Goal: Task Accomplishment & Management: Manage account settings

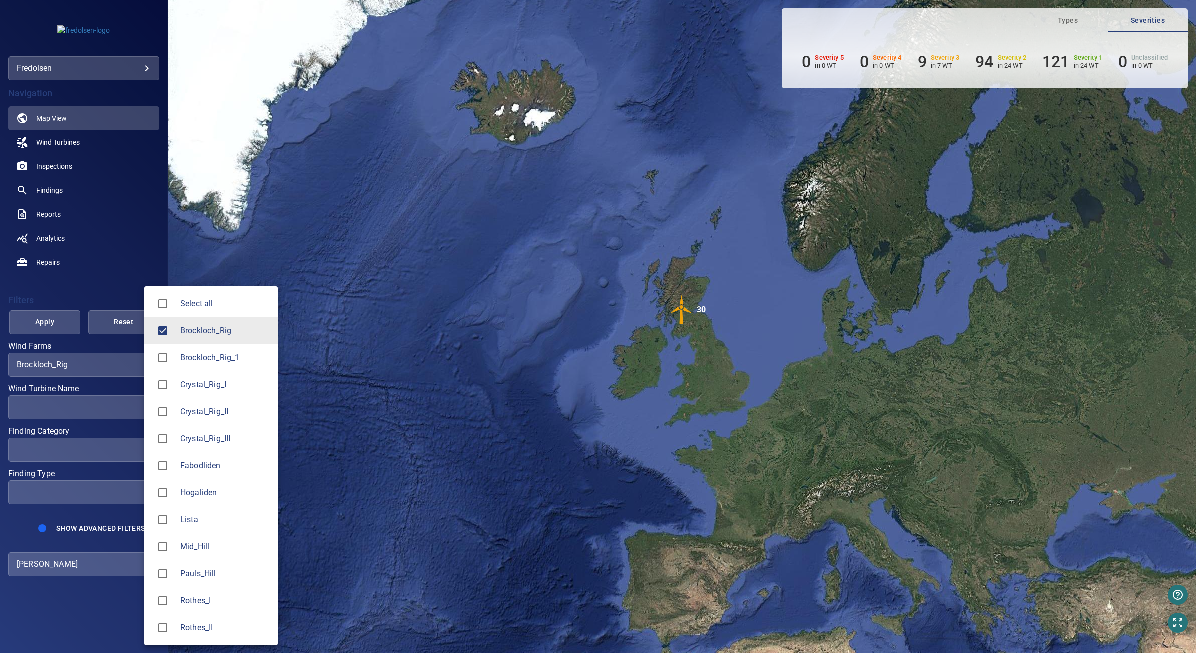
click at [113, 365] on body "**********" at bounding box center [598, 326] width 1196 height 653
click at [183, 330] on span "Brockloch_Rig" at bounding box center [225, 331] width 90 height 12
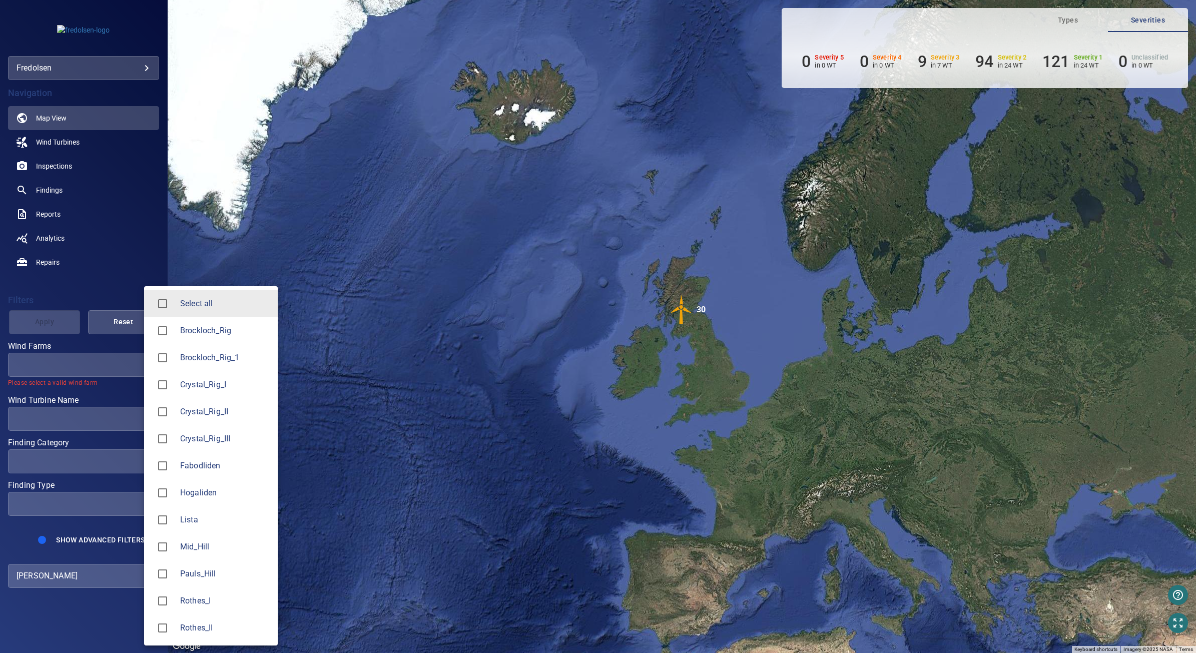
drag, startPoint x: 201, startPoint y: 515, endPoint x: 176, endPoint y: 504, distance: 26.9
click at [199, 516] on span "Lista" at bounding box center [225, 520] width 90 height 12
type input "*****"
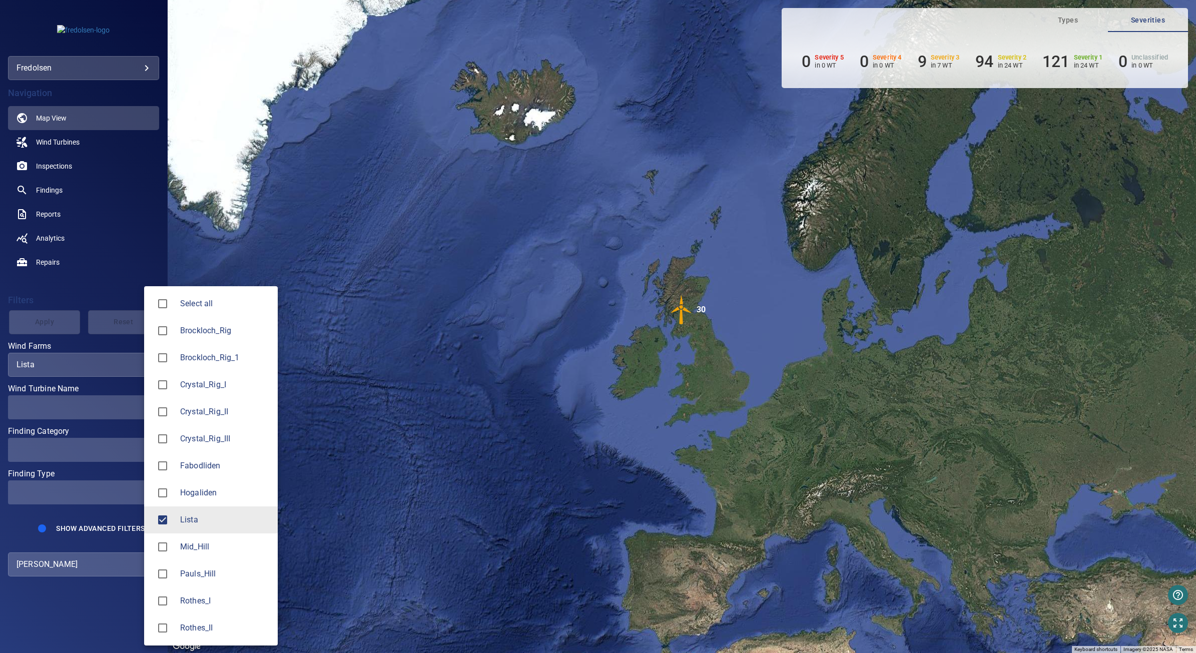
click at [111, 394] on div at bounding box center [598, 326] width 1196 height 653
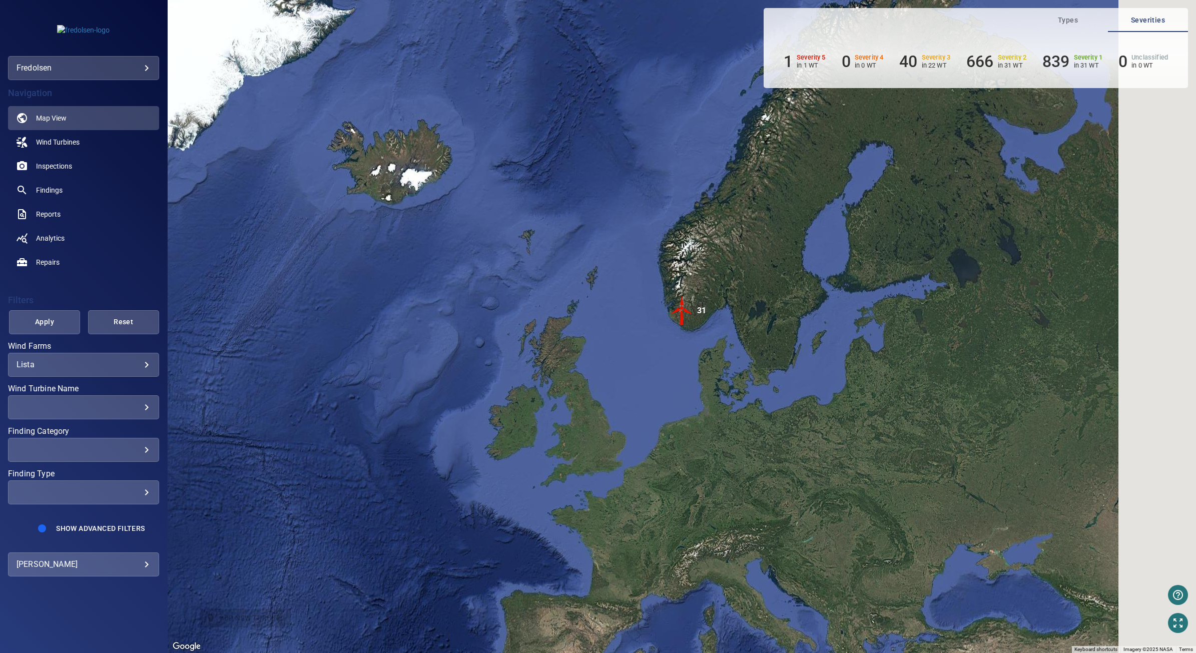
click at [118, 407] on div at bounding box center [598, 326] width 1196 height 653
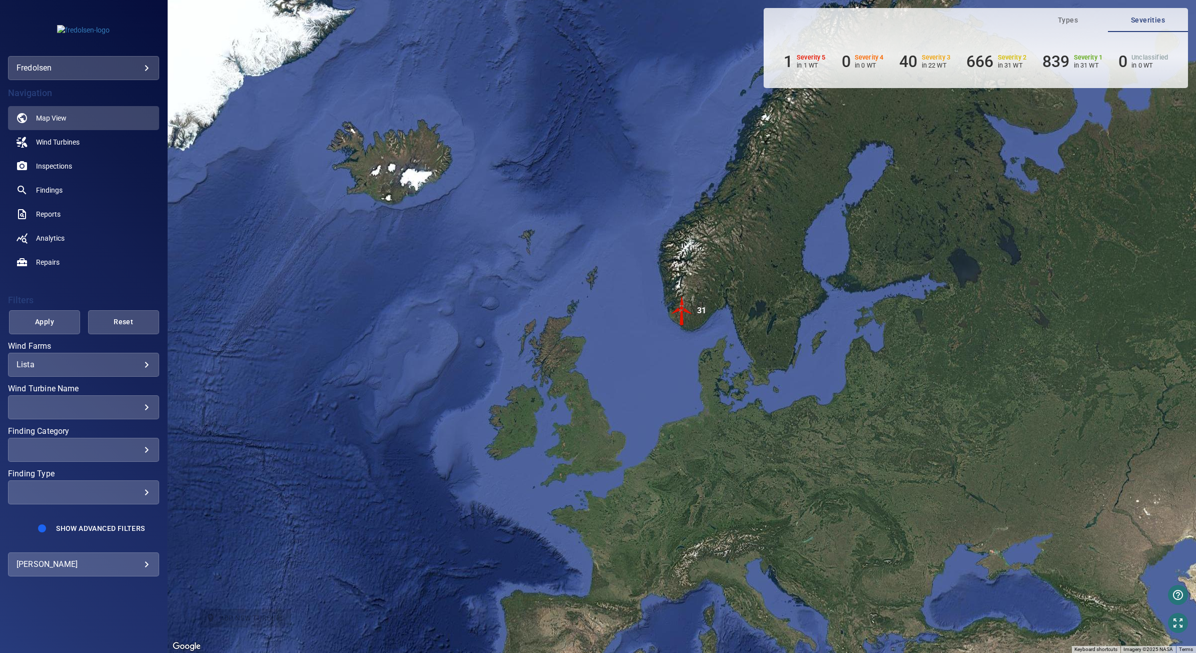
click at [119, 408] on div "​" at bounding box center [84, 407] width 134 height 10
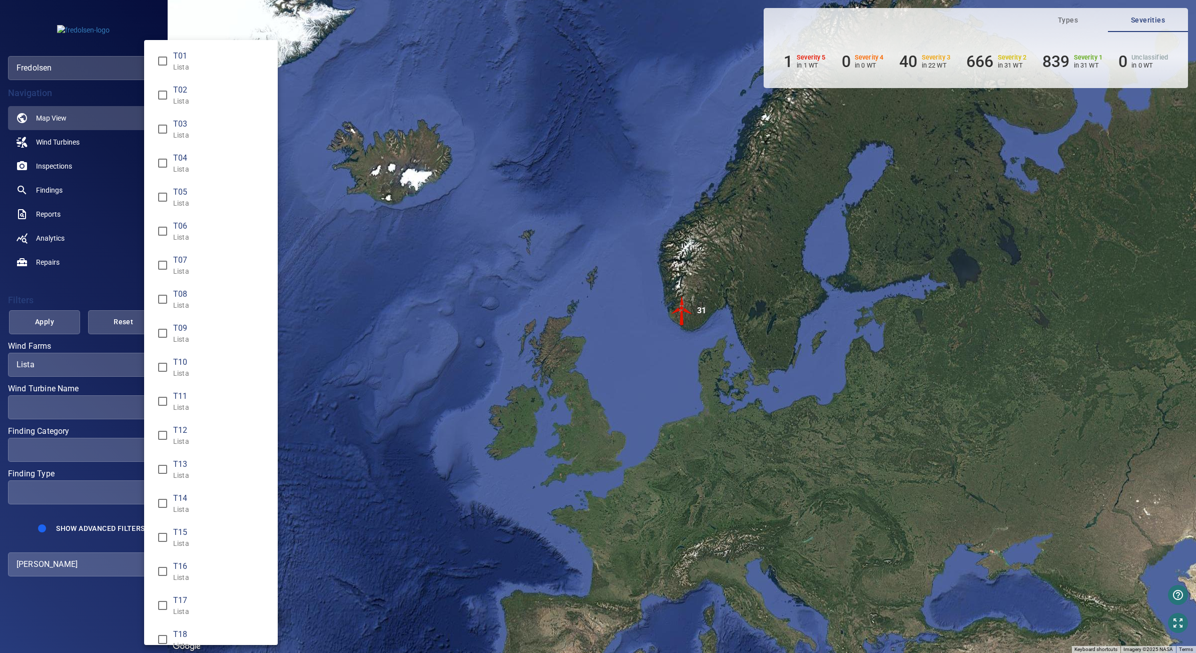
click at [184, 368] on p "Lista" at bounding box center [221, 373] width 97 height 10
type input "**********"
click at [71, 328] on div "Wind Turbine Name" at bounding box center [598, 326] width 1196 height 653
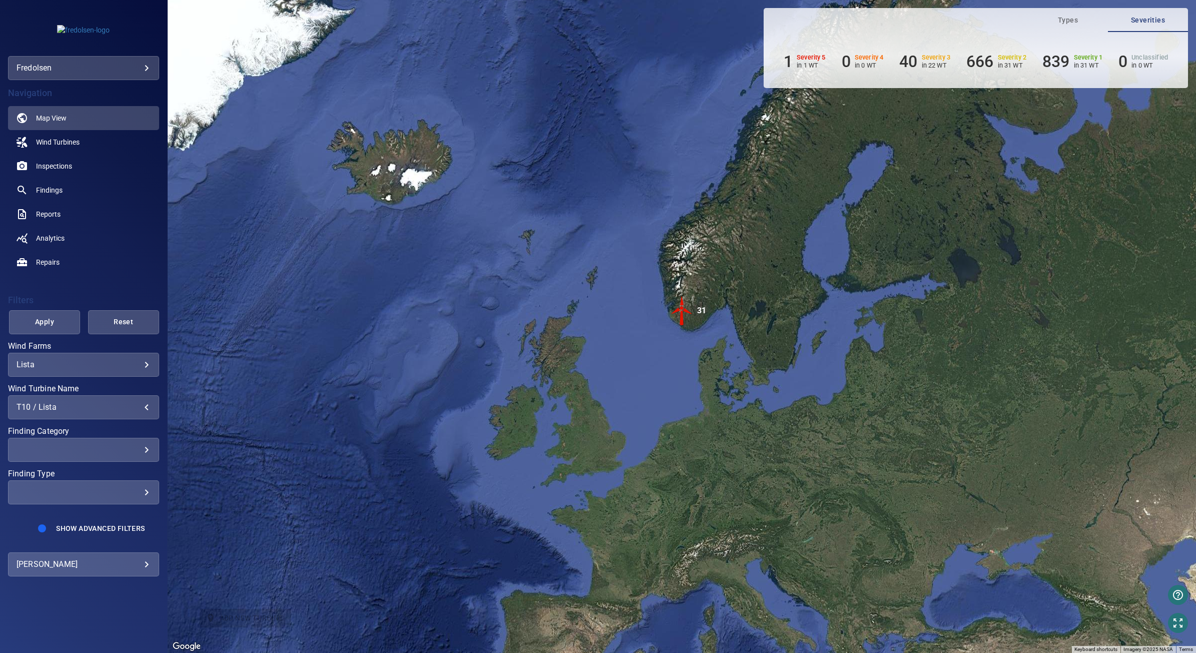
click at [56, 323] on span "Apply" at bounding box center [45, 322] width 46 height 13
click at [57, 189] on span "Findings" at bounding box center [49, 190] width 27 height 10
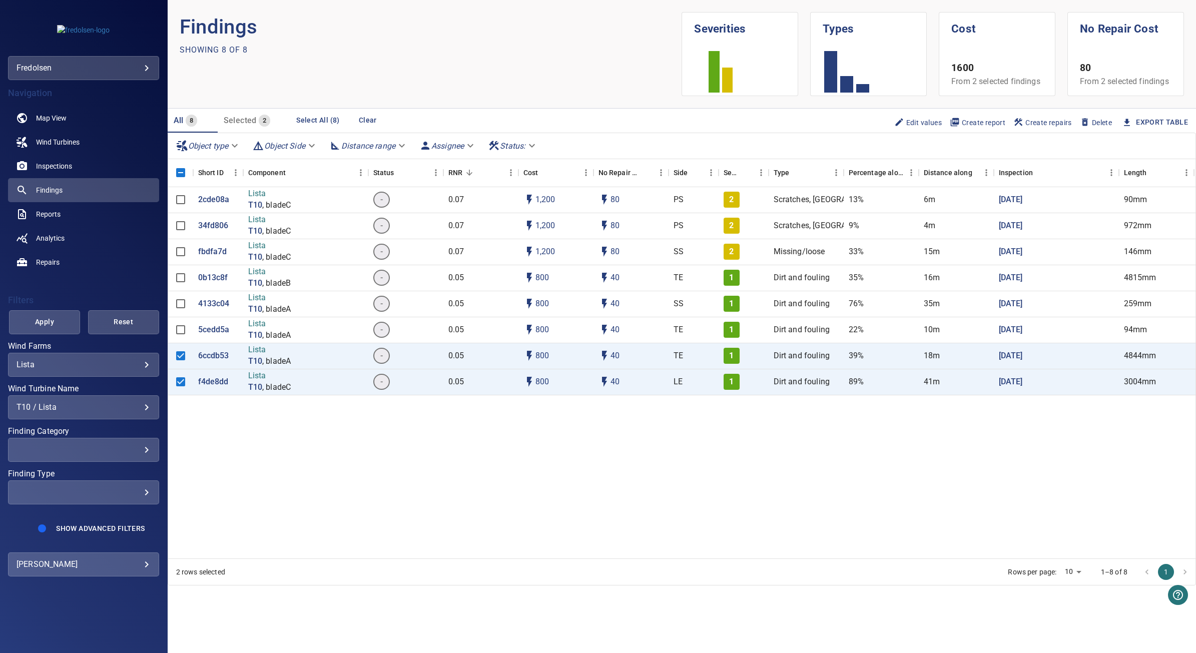
click at [927, 122] on span "Edit values" at bounding box center [918, 122] width 48 height 11
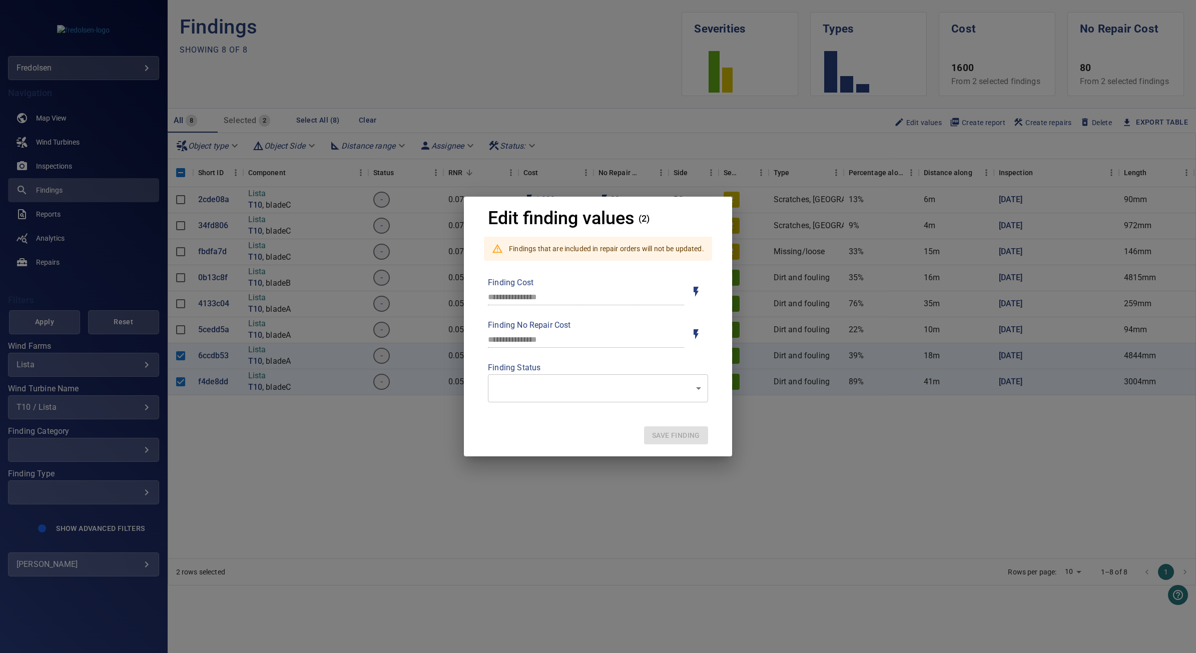
click at [589, 389] on body "**********" at bounding box center [598, 326] width 1196 height 653
click at [559, 456] on li "don't repair" at bounding box center [597, 460] width 221 height 18
type input "**********"
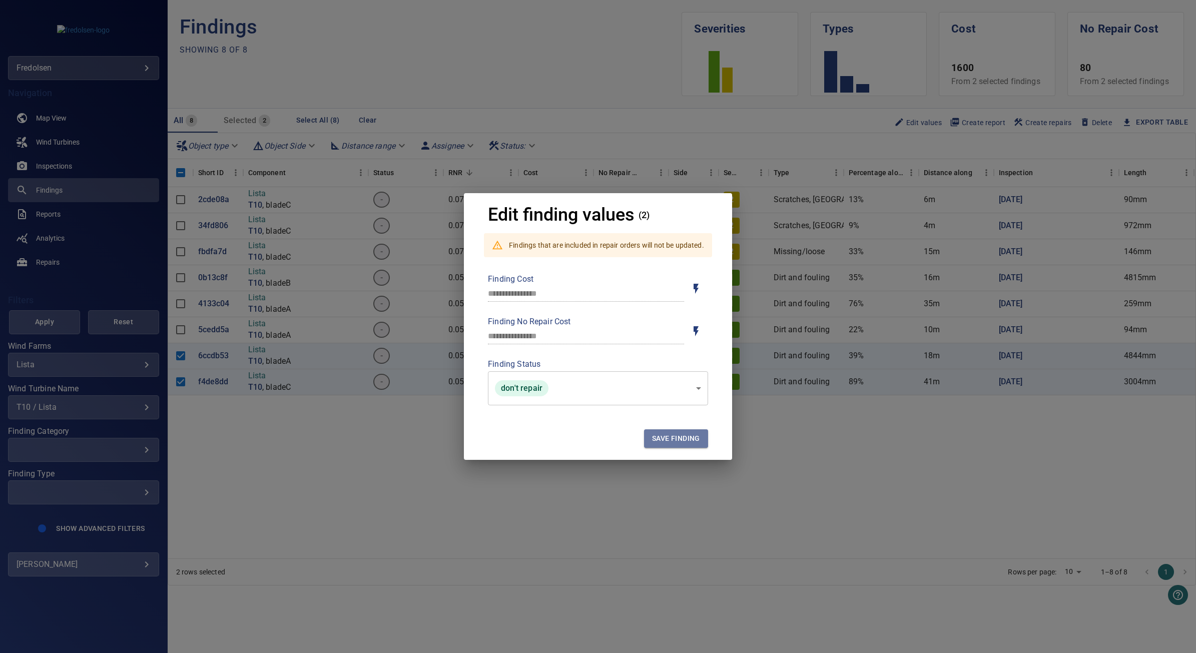
click at [654, 436] on span "Save finding" at bounding box center [676, 438] width 48 height 13
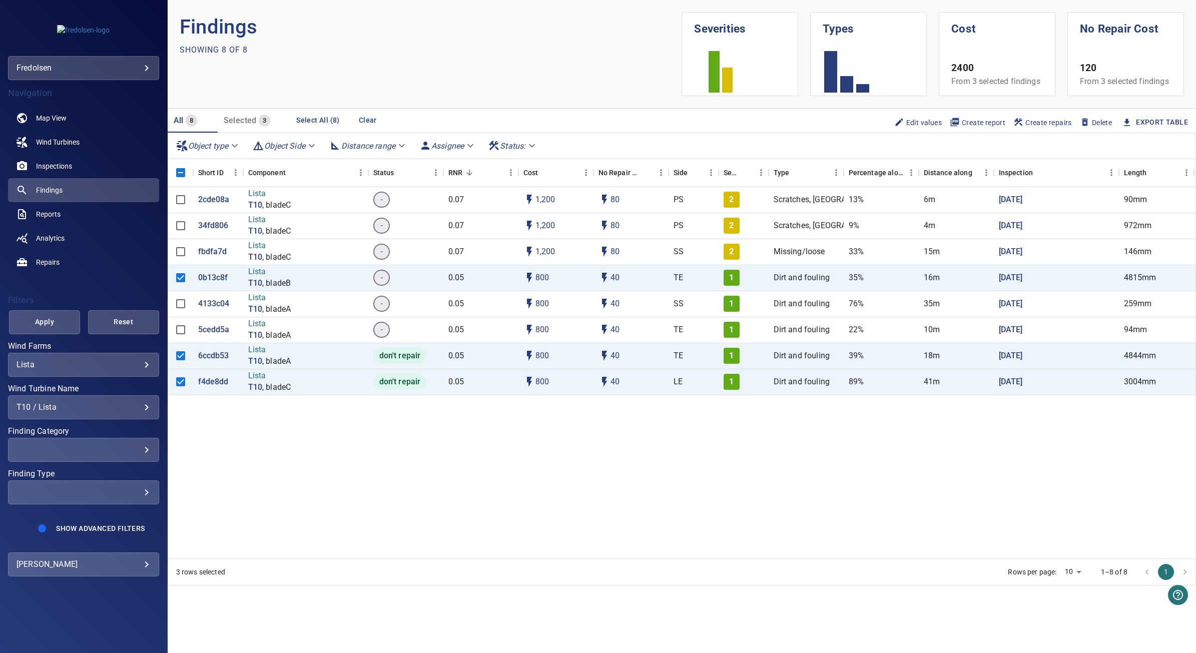
click at [907, 128] on span "Edit values" at bounding box center [918, 122] width 48 height 11
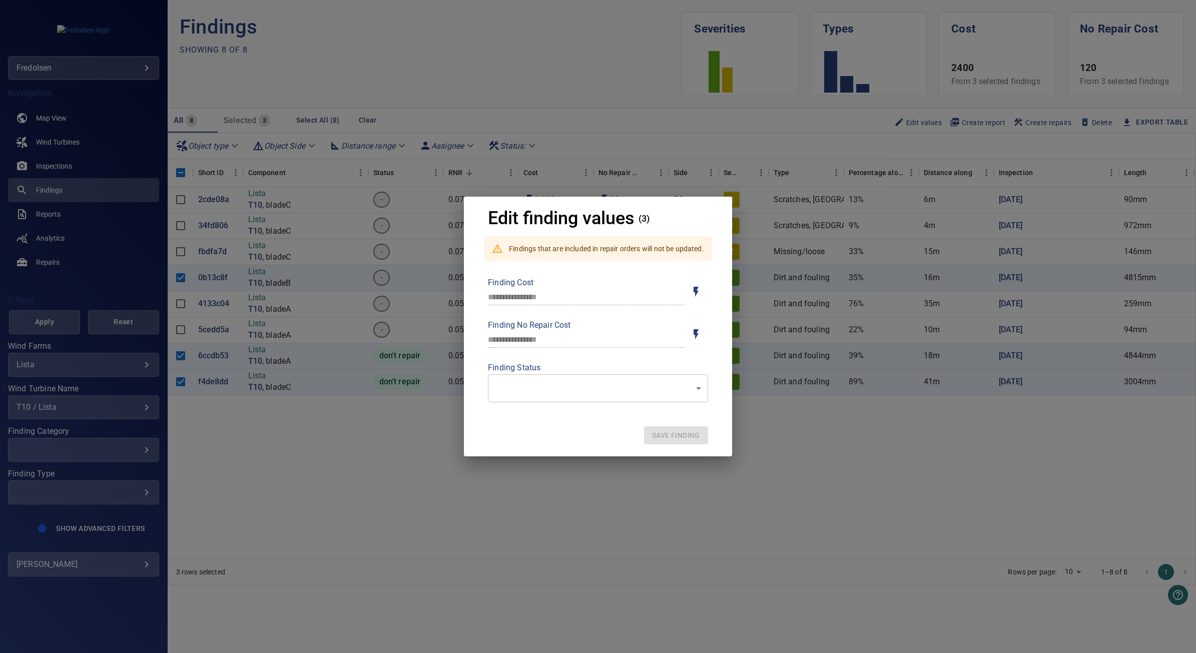
click at [659, 383] on body "**********" at bounding box center [598, 326] width 1196 height 653
click at [546, 459] on li "don't repair" at bounding box center [597, 460] width 221 height 18
type input "**********"
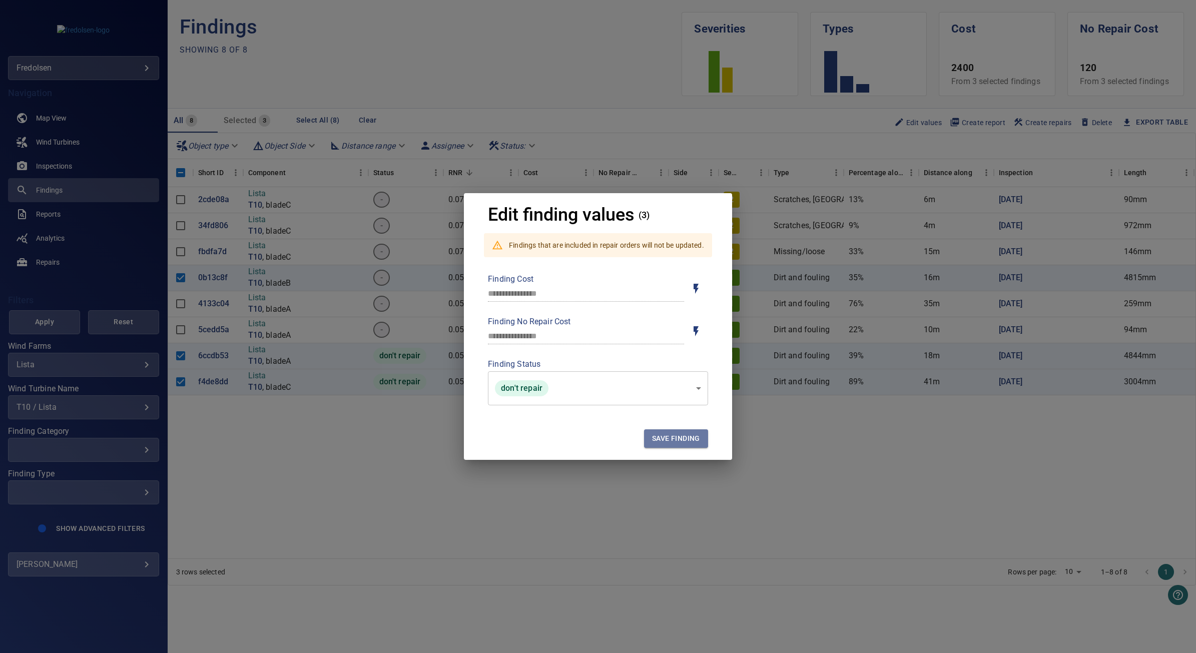
click at [677, 443] on span "Save finding" at bounding box center [676, 438] width 48 height 13
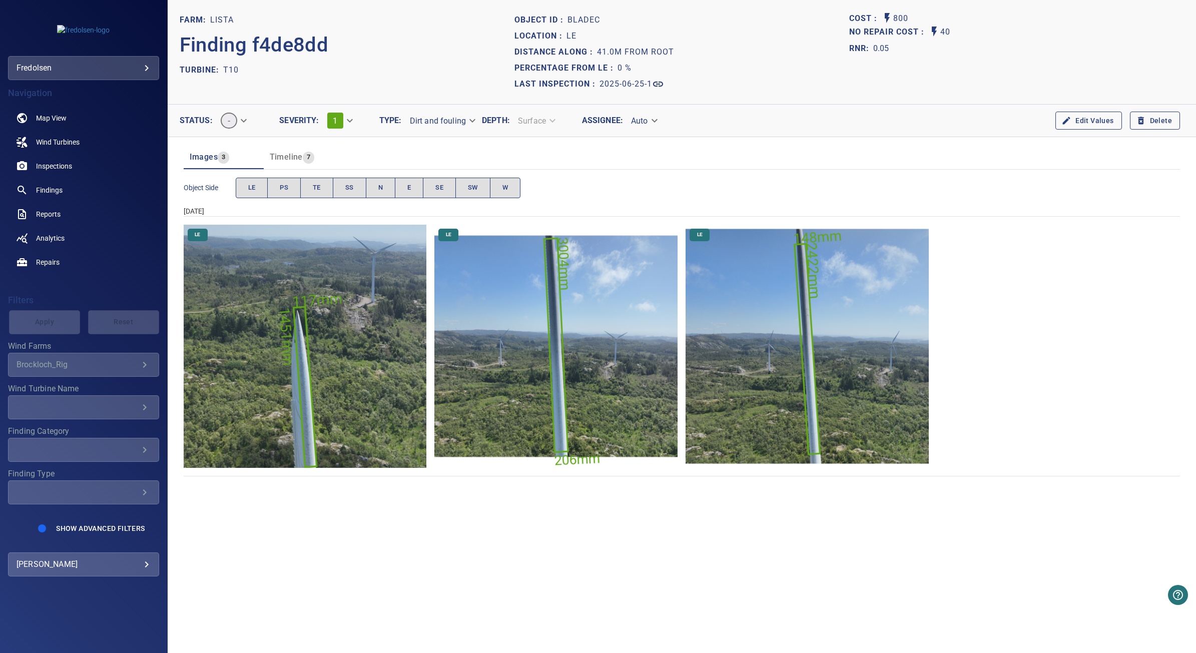
click at [390, 370] on img "Lista/T10/2025-06-25-1/2025-06-25-6/image20wp22.jpg" at bounding box center [305, 346] width 243 height 243
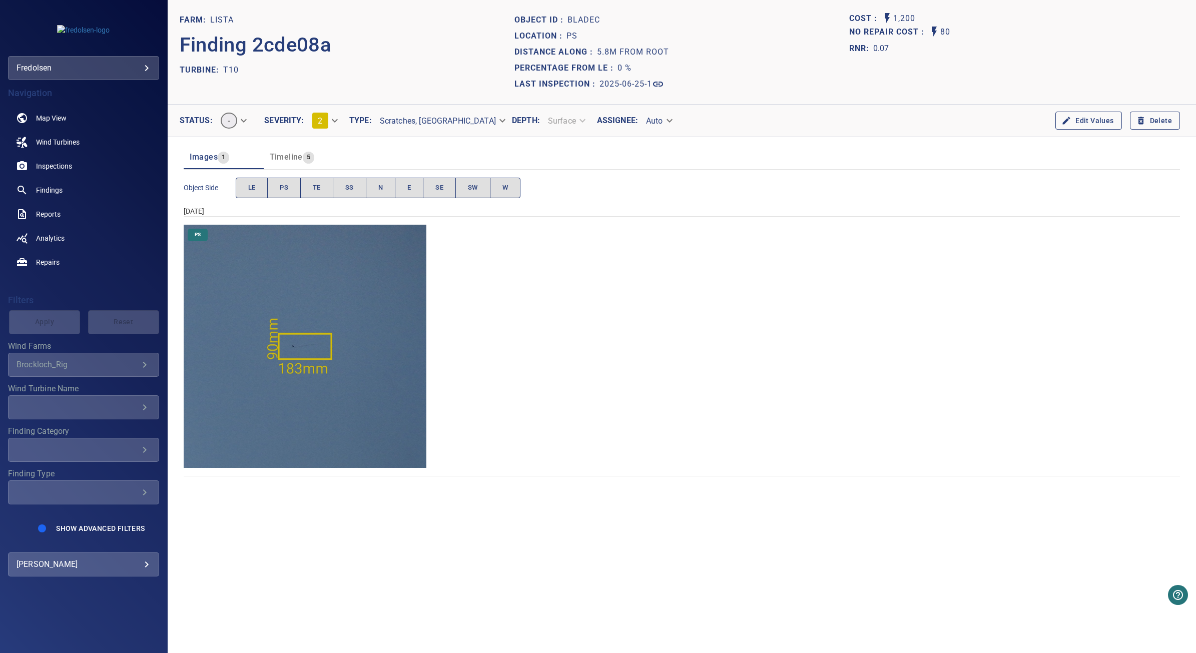
click at [411, 383] on img "Lista/T10/2025-06-25-1/2025-06-25-6/image36wp40.jpg" at bounding box center [305, 346] width 243 height 243
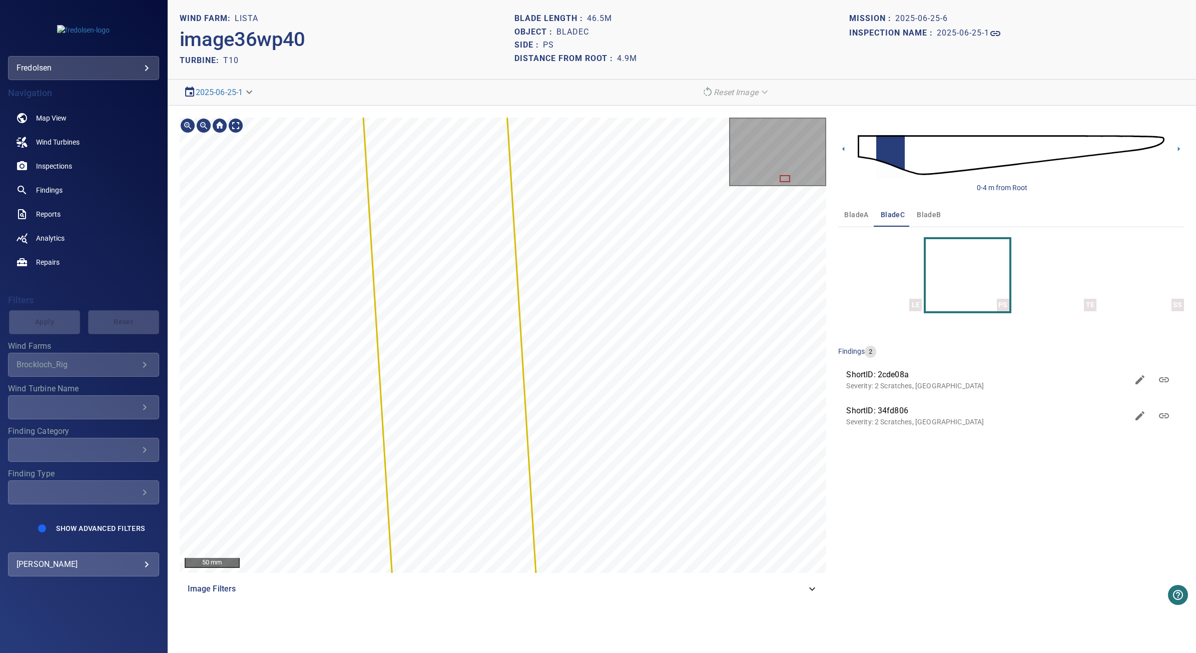
click at [583, 94] on section "**********" at bounding box center [682, 326] width 1028 height 653
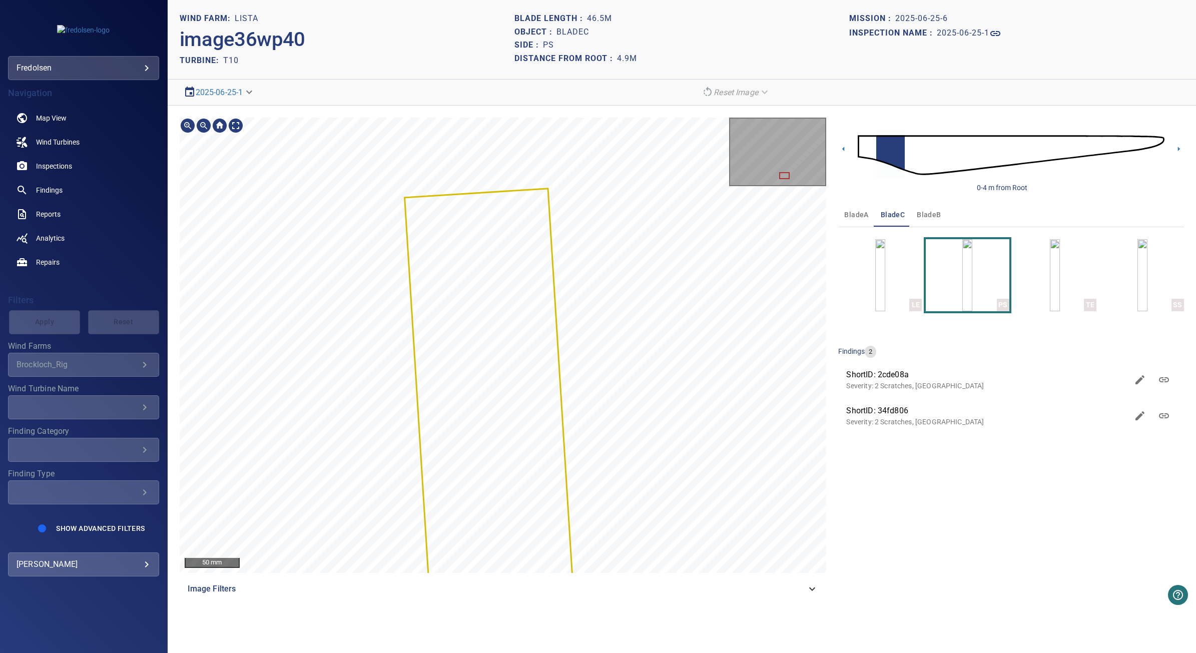
click at [661, 653] on html "**********" at bounding box center [598, 326] width 1196 height 653
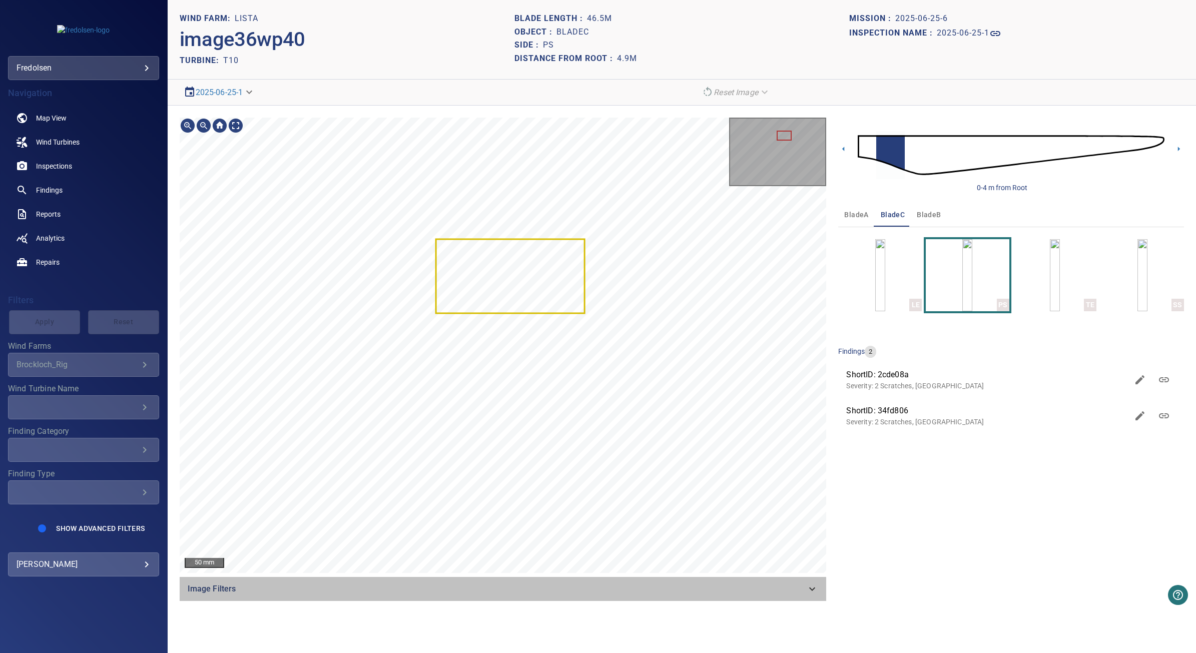
click at [352, 583] on span "Image Filters" at bounding box center [497, 589] width 619 height 12
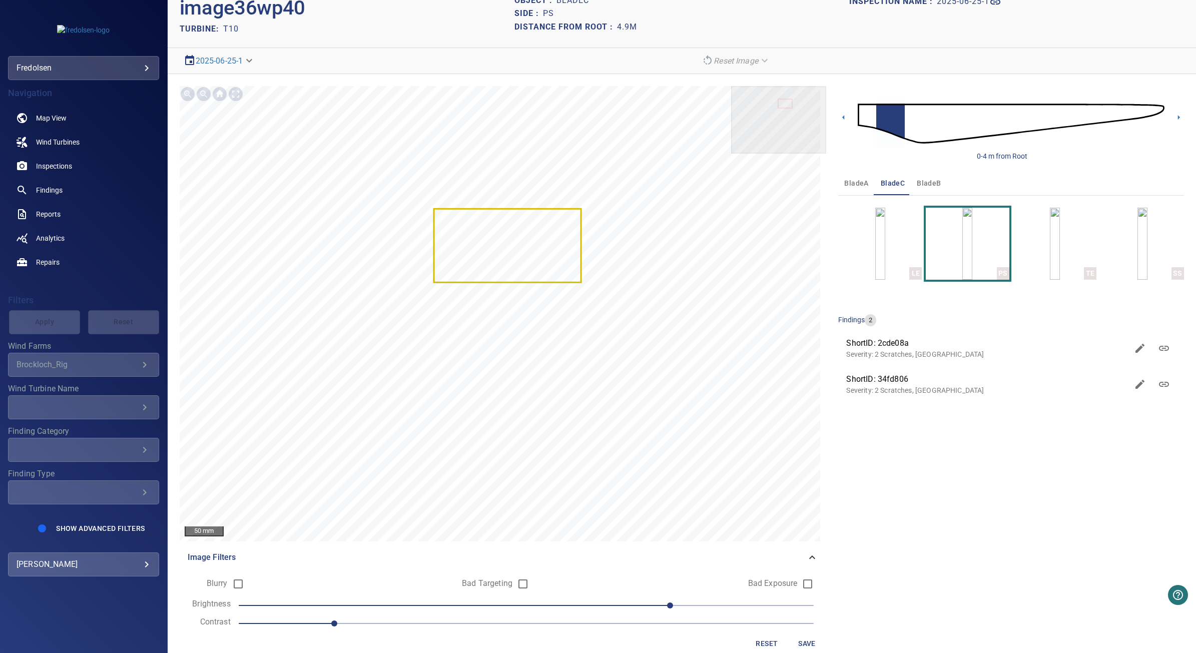
scroll to position [47, 0]
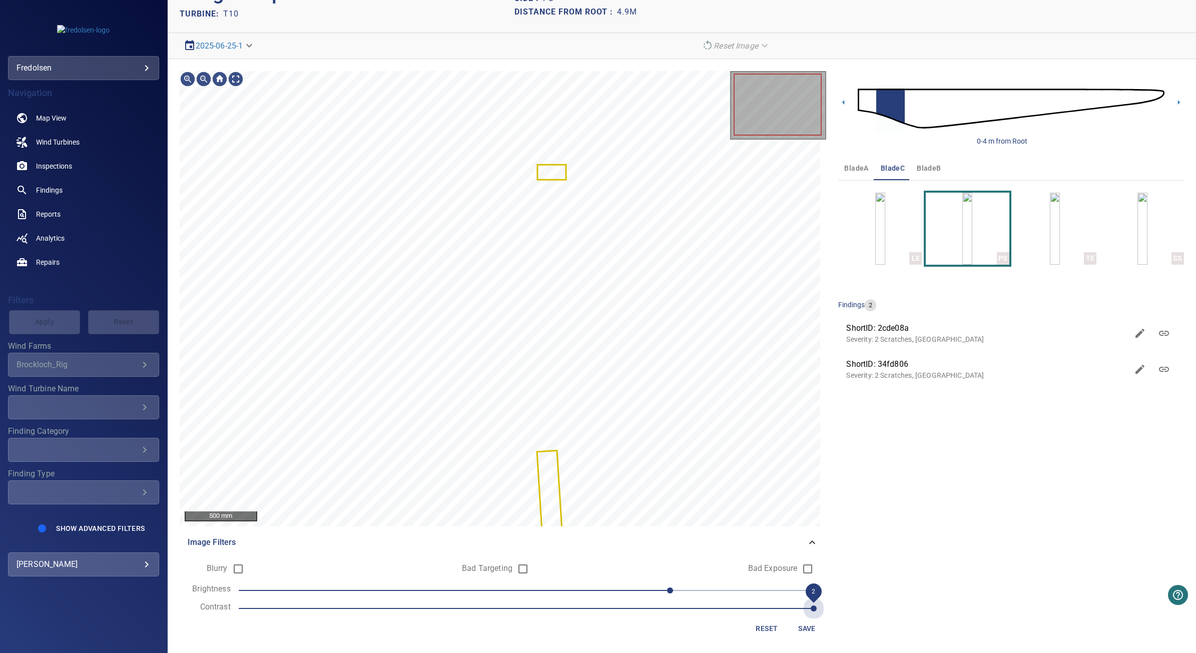
drag, startPoint x: 333, startPoint y: 607, endPoint x: 791, endPoint y: 598, distance: 458.5
click at [855, 603] on div "500 mm Image Filters Blurry Bad Targeting Bad Exposure Brightness 60 Contrast 2…" at bounding box center [682, 356] width 1028 height 595
drag, startPoint x: 664, startPoint y: 589, endPoint x: 319, endPoint y: 585, distance: 344.8
click at [313, 588] on span "-90" at bounding box center [310, 591] width 6 height 6
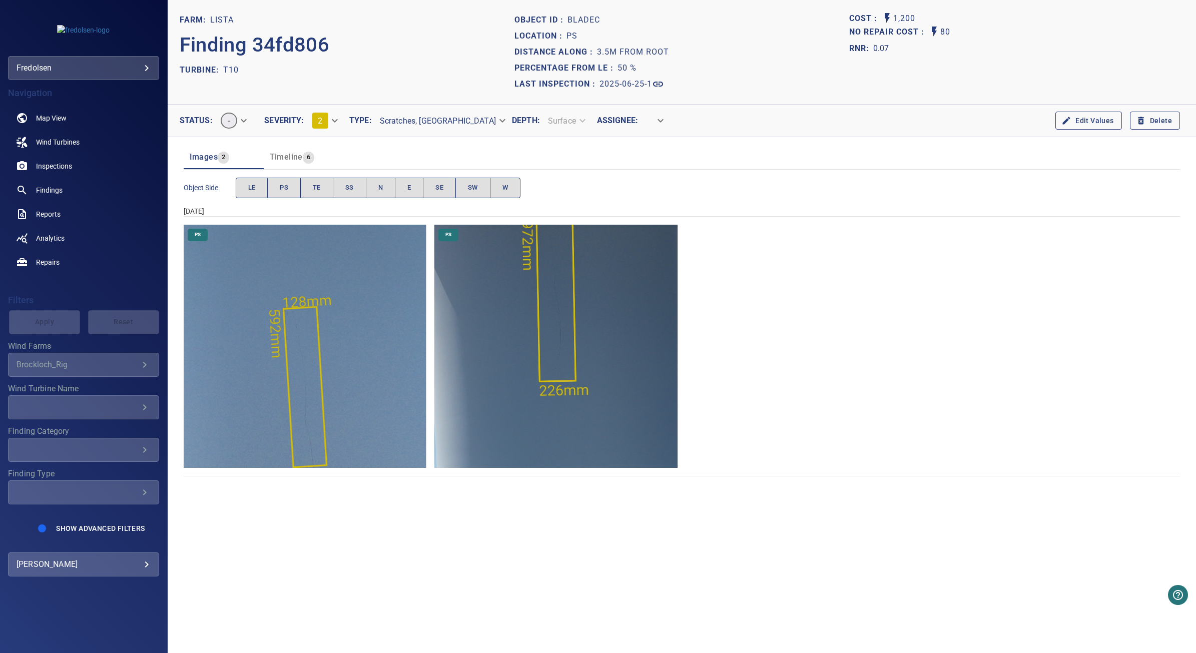
click at [379, 378] on img "Lista/T10/2025-06-25-1/2025-06-25-6/image36wp40.jpg" at bounding box center [305, 346] width 243 height 243
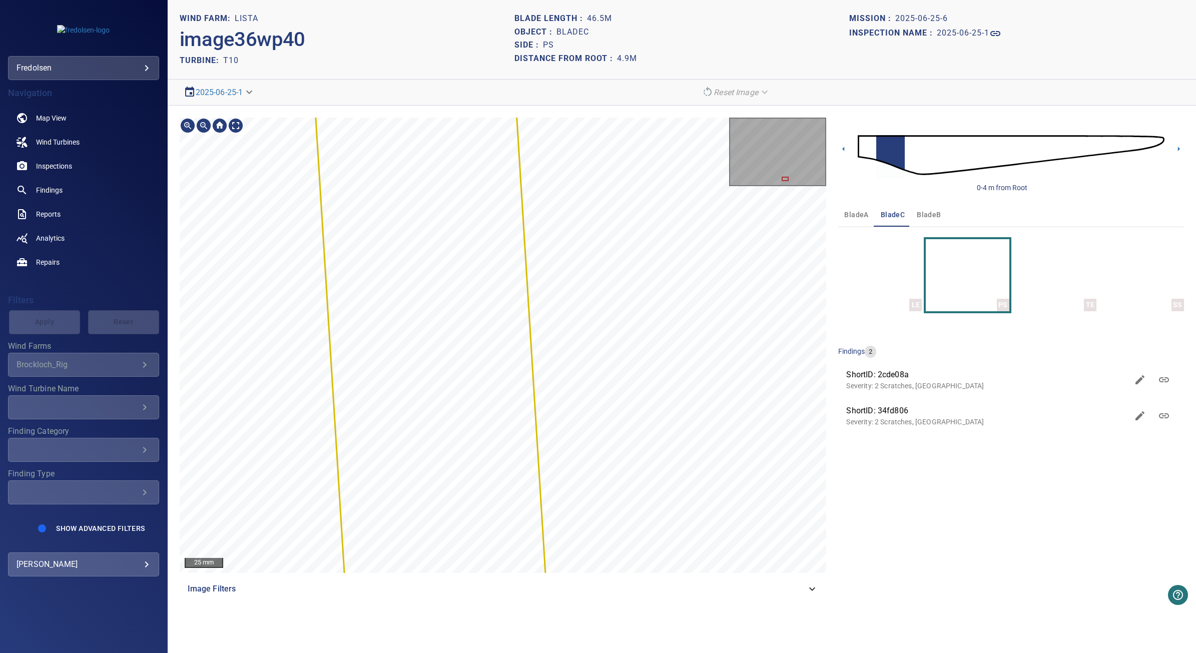
click at [581, 68] on section "**********" at bounding box center [682, 326] width 1028 height 653
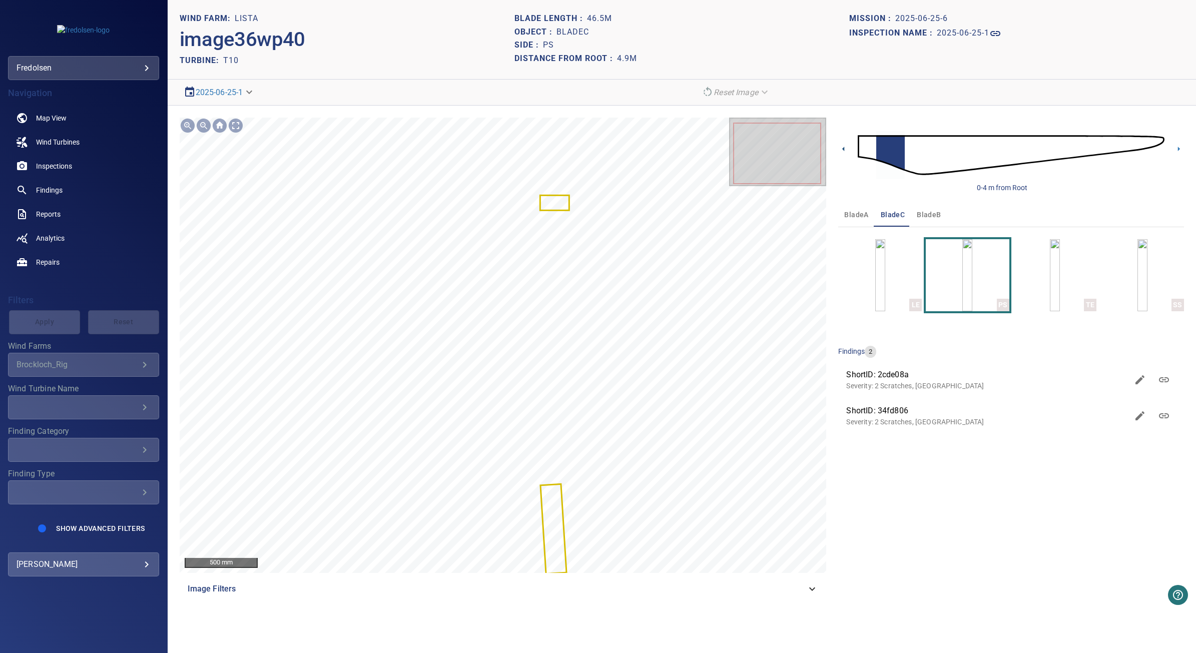
click at [845, 148] on icon at bounding box center [843, 149] width 11 height 11
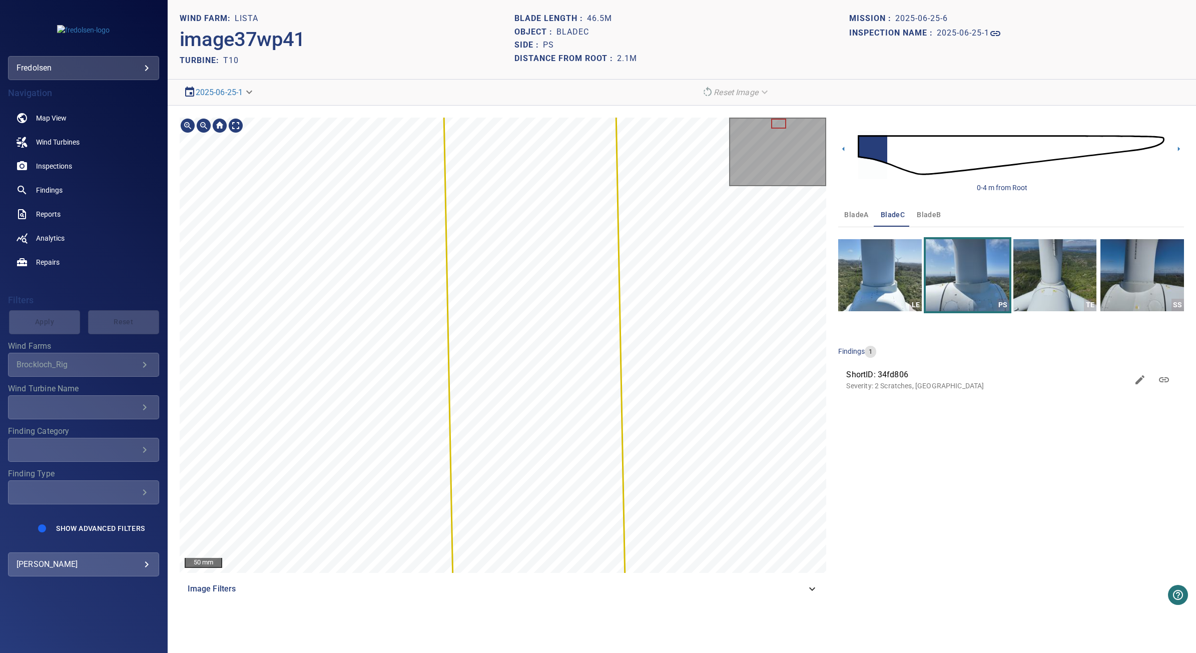
click at [734, 649] on section "**********" at bounding box center [682, 326] width 1028 height 653
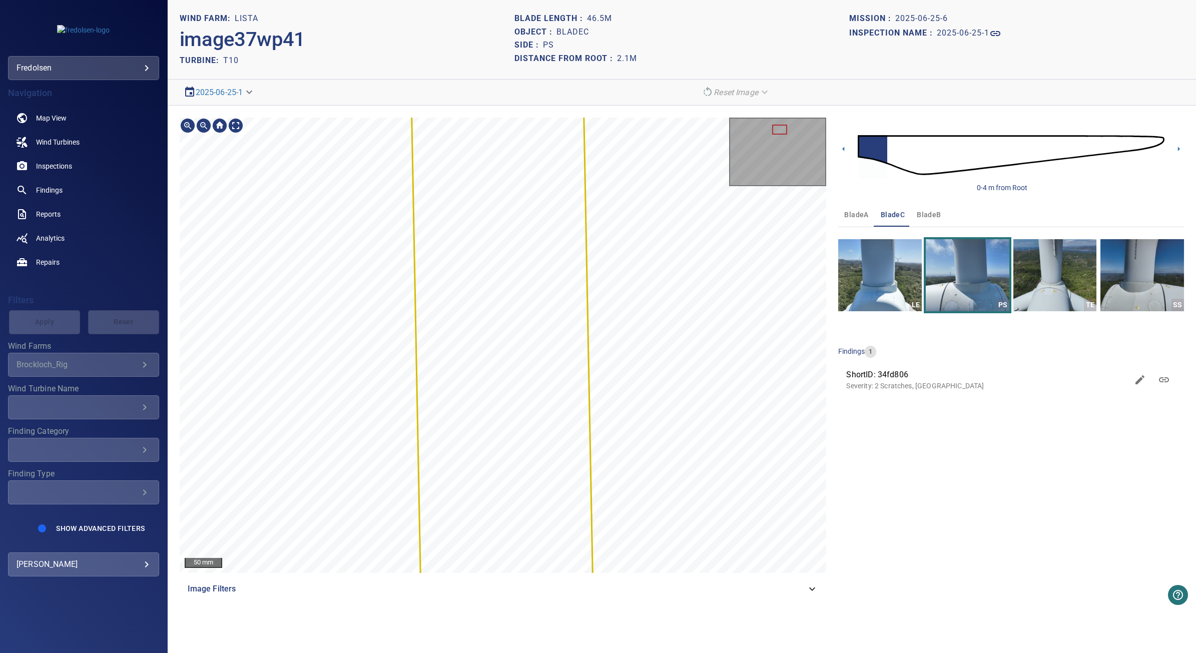
click at [657, 73] on section "**********" at bounding box center [682, 326] width 1028 height 653
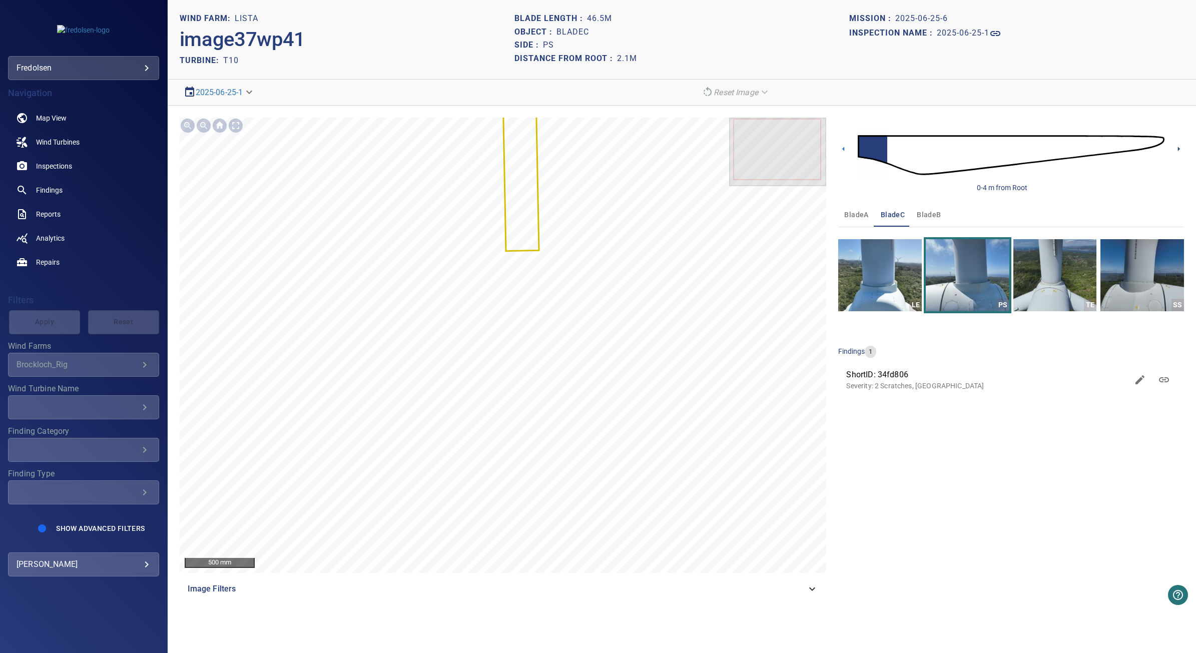
click at [1177, 147] on icon at bounding box center [1179, 149] width 11 height 11
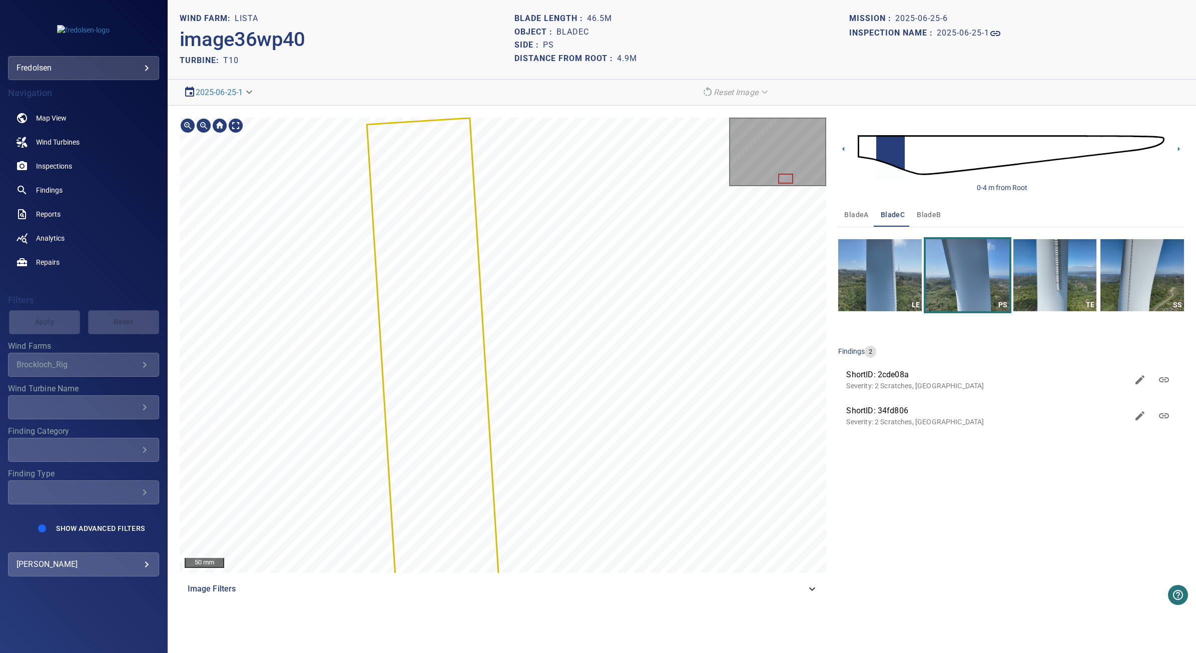
click at [577, 81] on section "**********" at bounding box center [682, 326] width 1028 height 653
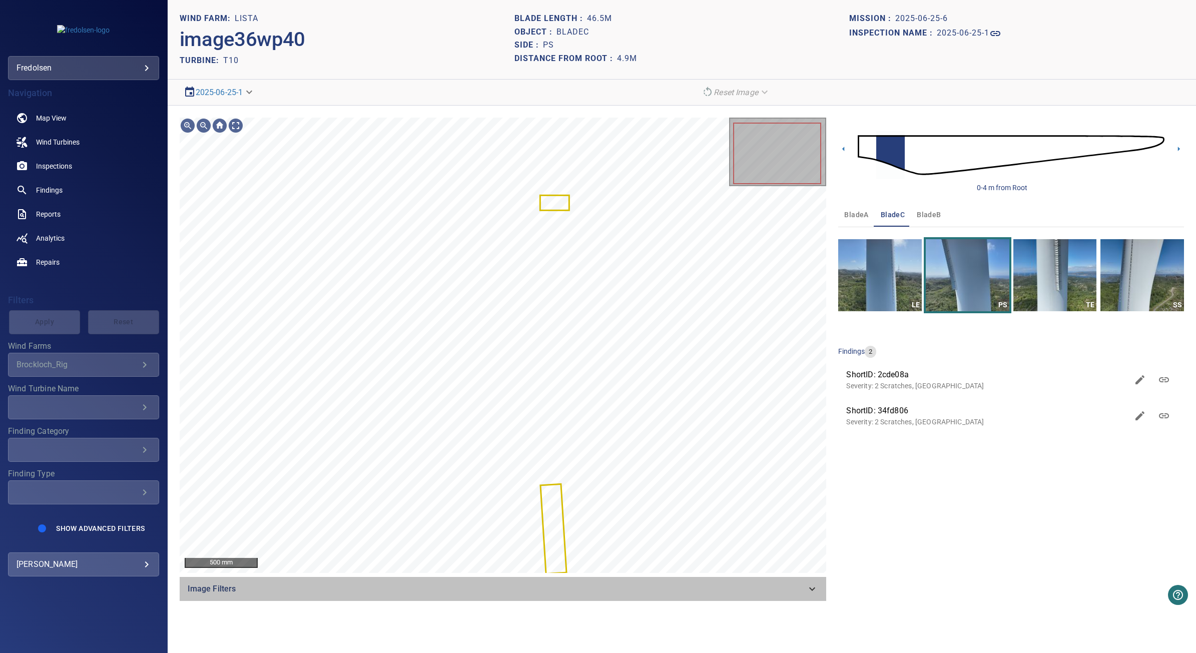
click at [614, 584] on span "Image Filters" at bounding box center [497, 589] width 619 height 12
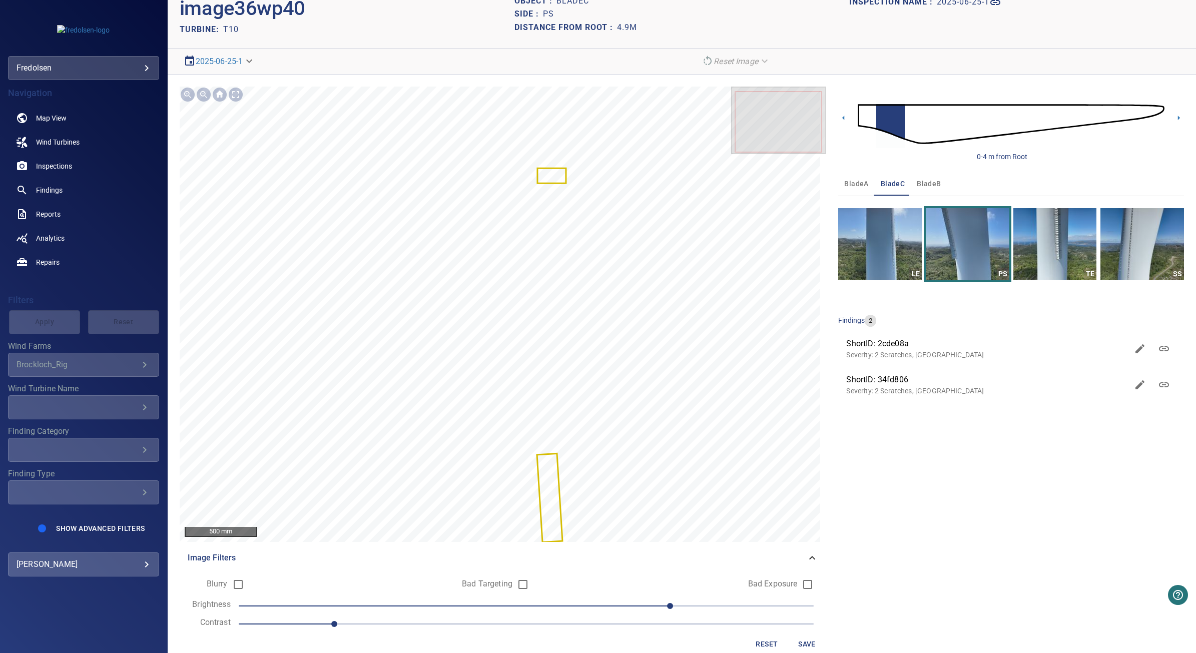
scroll to position [47, 0]
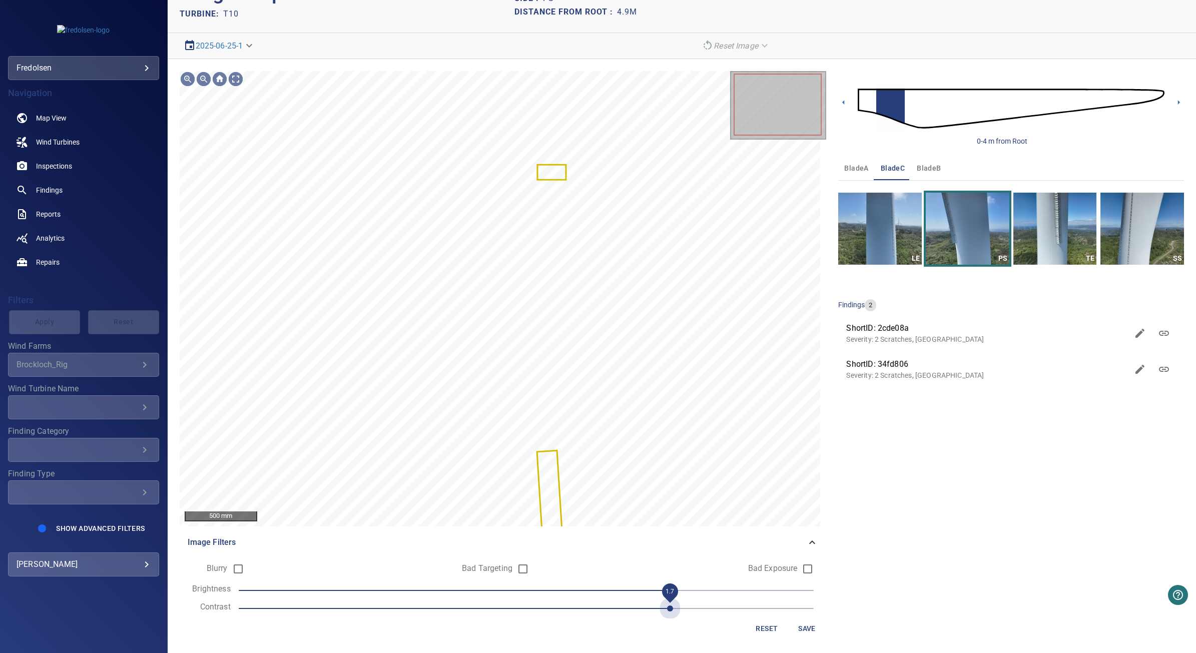
drag, startPoint x: 334, startPoint y: 609, endPoint x: 679, endPoint y: 596, distance: 345.5
click at [679, 596] on form "Blurry Bad Targeting Bad Exposure Brightness 60 Contrast 1.7 Reset Save" at bounding box center [503, 598] width 631 height 80
drag, startPoint x: 664, startPoint y: 593, endPoint x: 216, endPoint y: 583, distance: 447.5
click at [216, 583] on div "Brightness -120" at bounding box center [503, 590] width 631 height 14
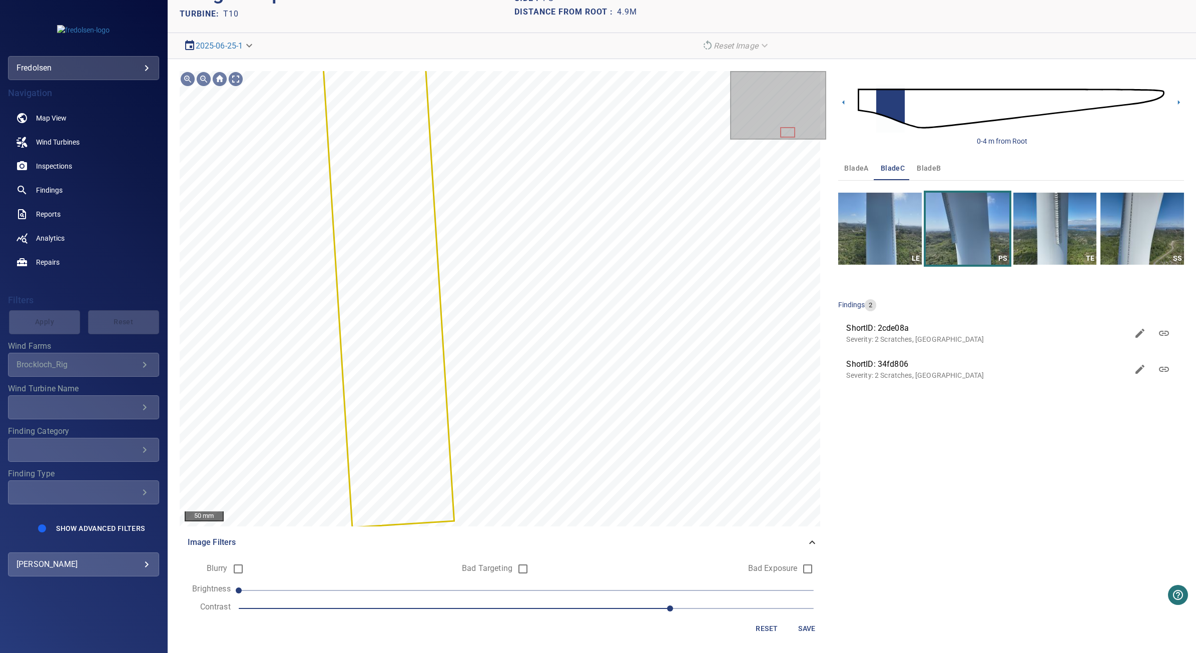
click at [288, 611] on span "1.7" at bounding box center [526, 609] width 575 height 14
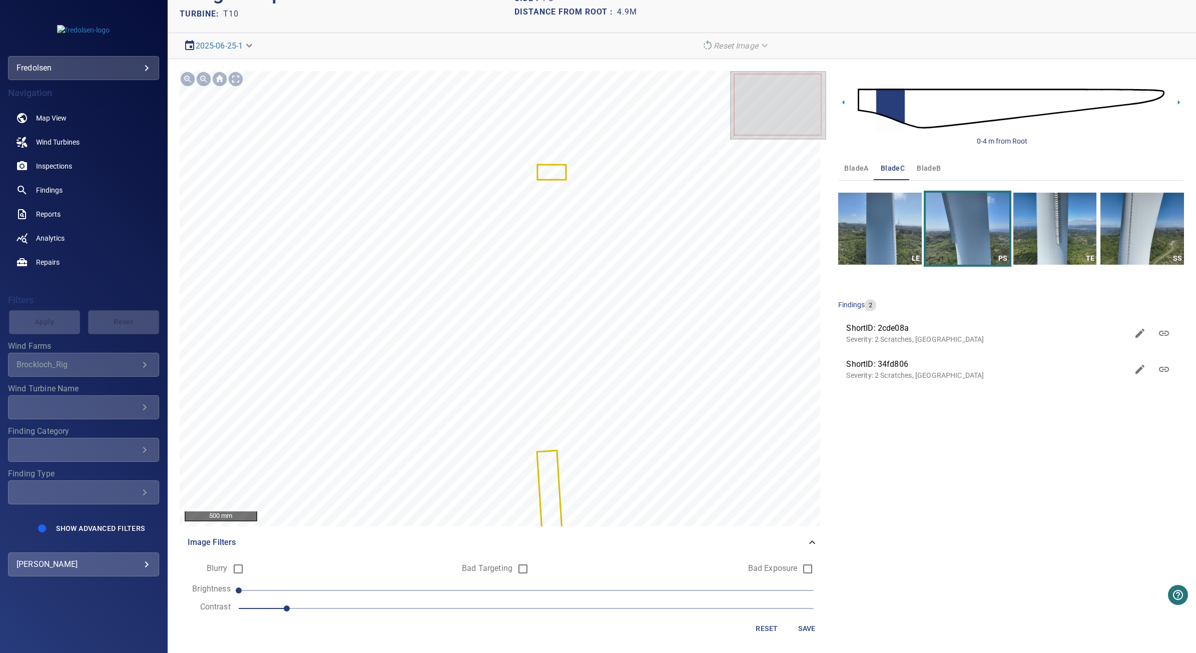
click at [700, 604] on span "0.9" at bounding box center [526, 609] width 575 height 14
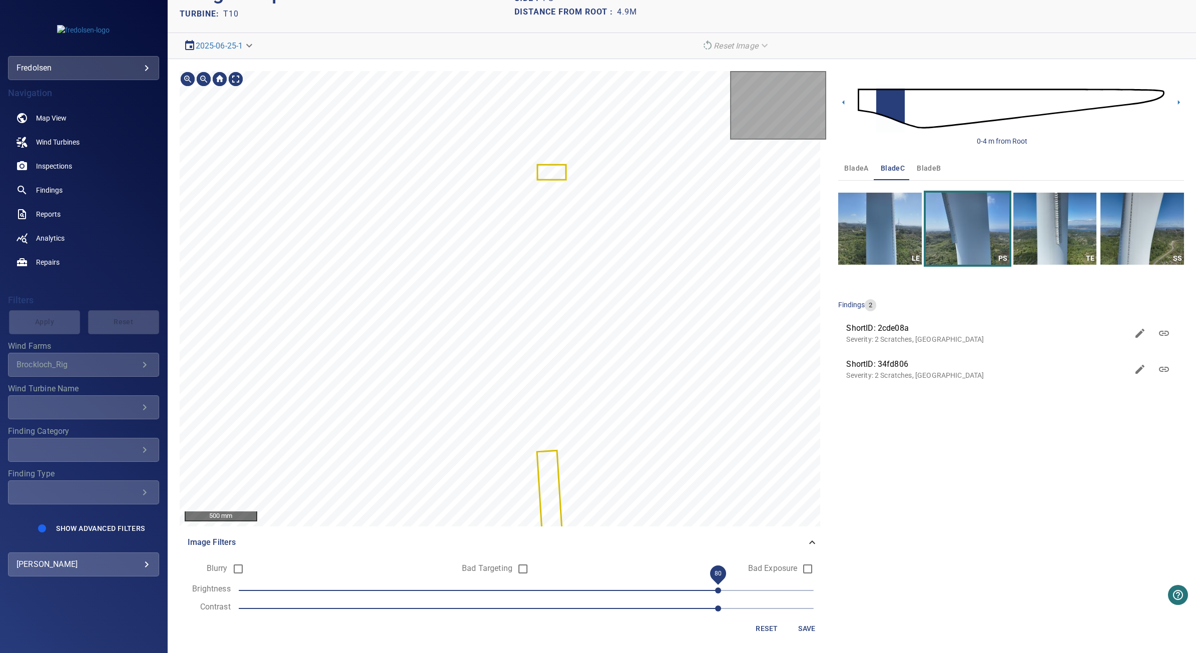
click at [713, 591] on span "80" at bounding box center [526, 590] width 575 height 14
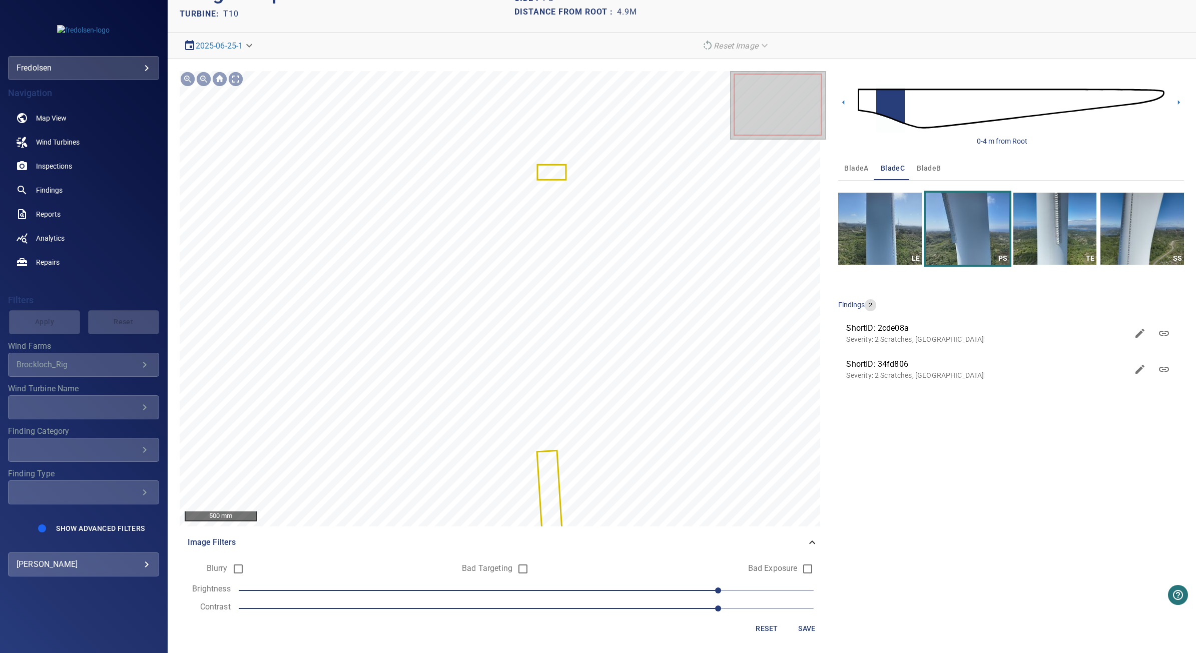
drag, startPoint x: 613, startPoint y: 602, endPoint x: 548, endPoint y: 612, distance: 65.7
click at [548, 612] on form "Blurry Bad Targeting Bad Exposure Brightness 80 Contrast 1.8 Reset Save" at bounding box center [503, 598] width 631 height 80
drag, startPoint x: 710, startPoint y: 607, endPoint x: 871, endPoint y: 634, distance: 163.8
click at [871, 634] on div "500 mm Image Filters Blurry Bad Targeting Bad Exposure Brightness 80 Contrast 2…" at bounding box center [682, 356] width 1028 height 595
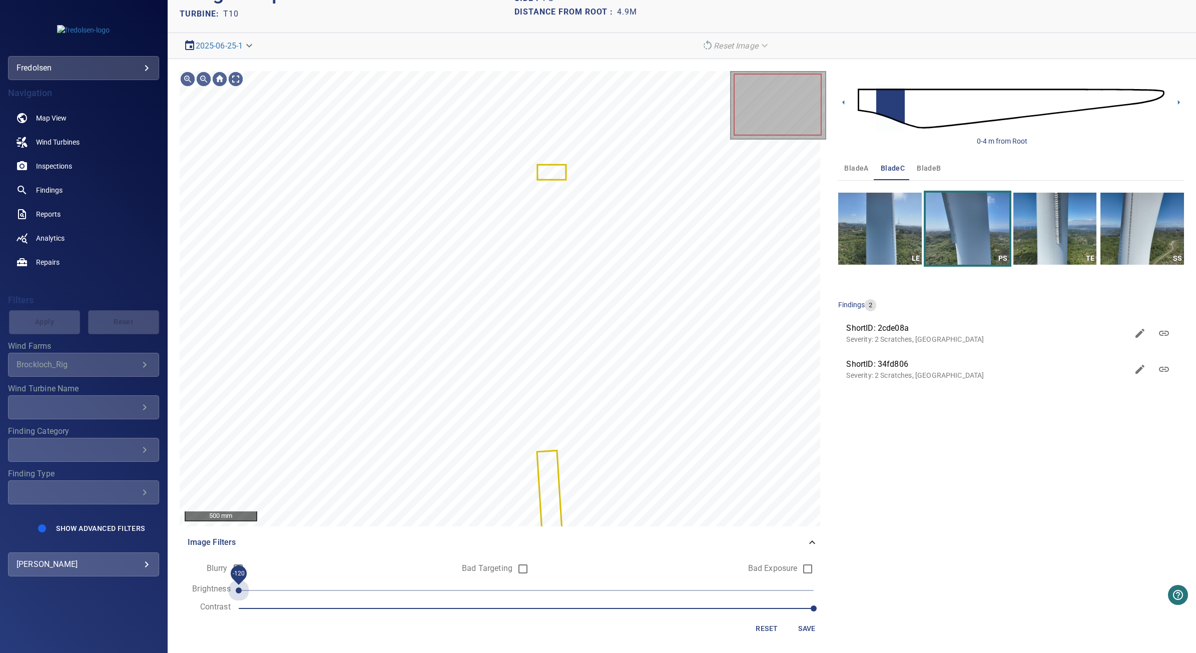
drag, startPoint x: 711, startPoint y: 588, endPoint x: 297, endPoint y: 579, distance: 414.4
click at [221, 601] on form "Blurry Bad Targeting Bad Exposure Brightness -120 Contrast 2 Reset Save" at bounding box center [503, 598] width 631 height 80
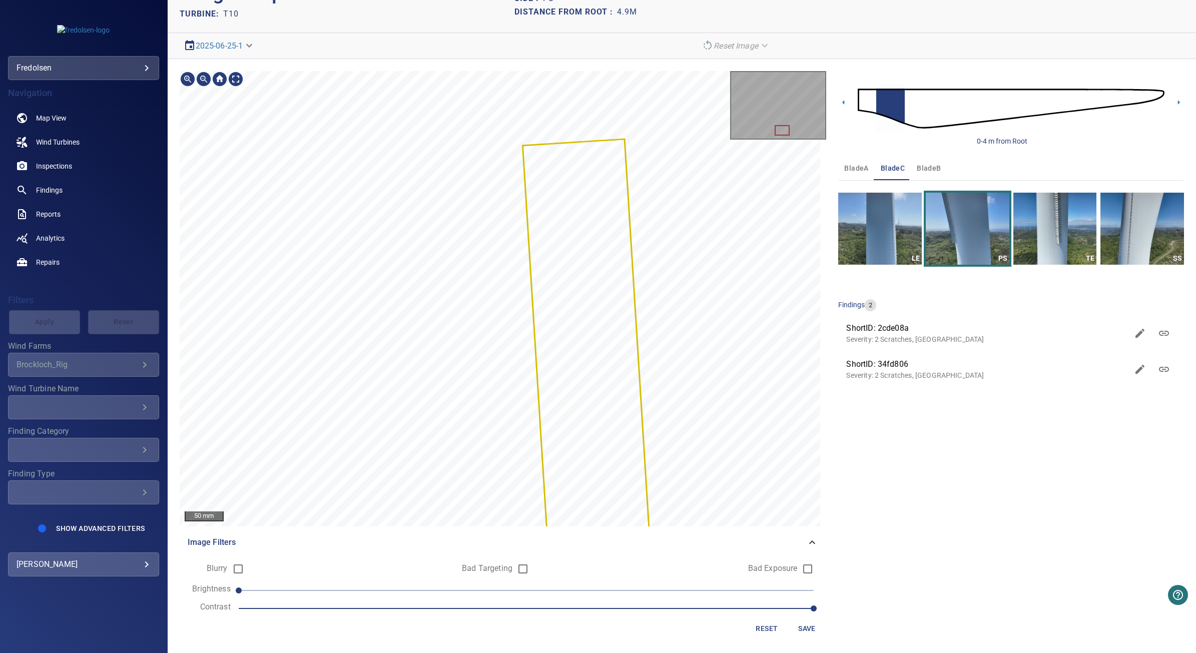
click at [576, 26] on section "**********" at bounding box center [682, 326] width 1028 height 653
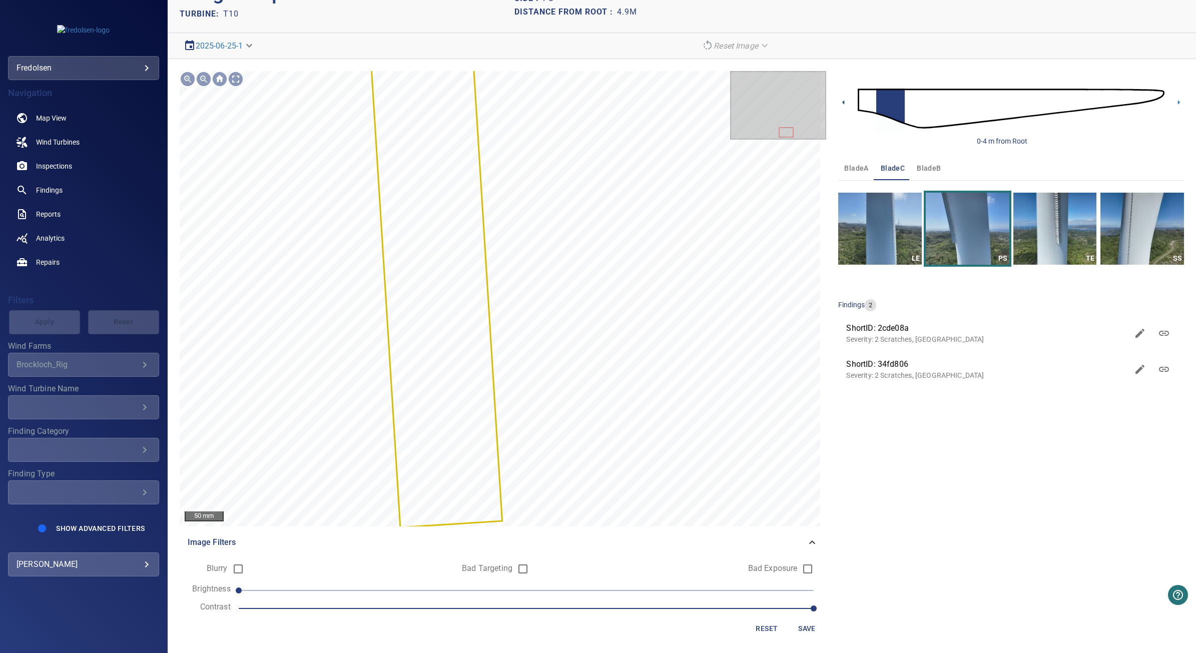
click at [841, 100] on icon at bounding box center [843, 102] width 11 height 11
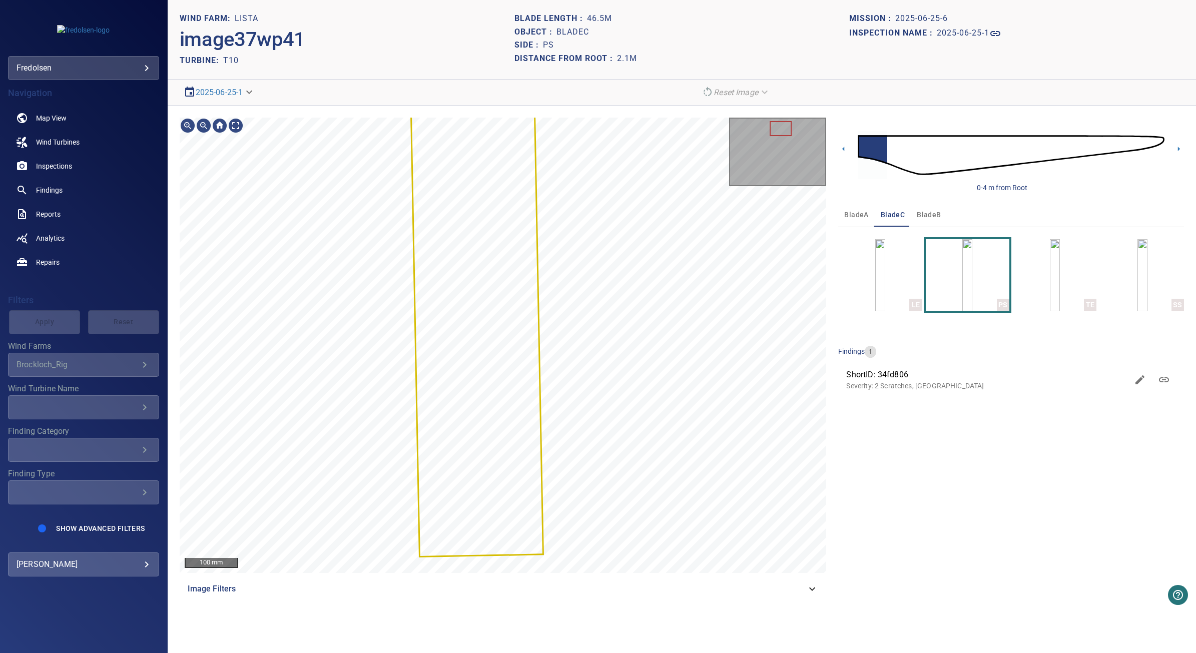
click at [495, 586] on span "Image Filters" at bounding box center [497, 589] width 619 height 12
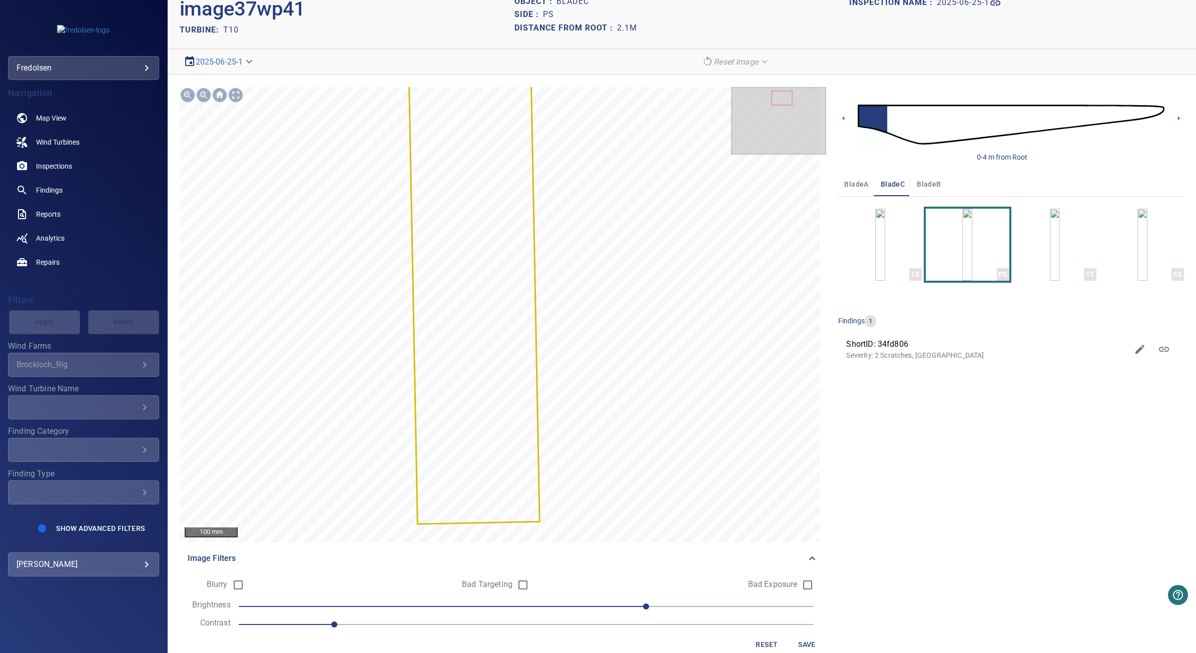
scroll to position [47, 0]
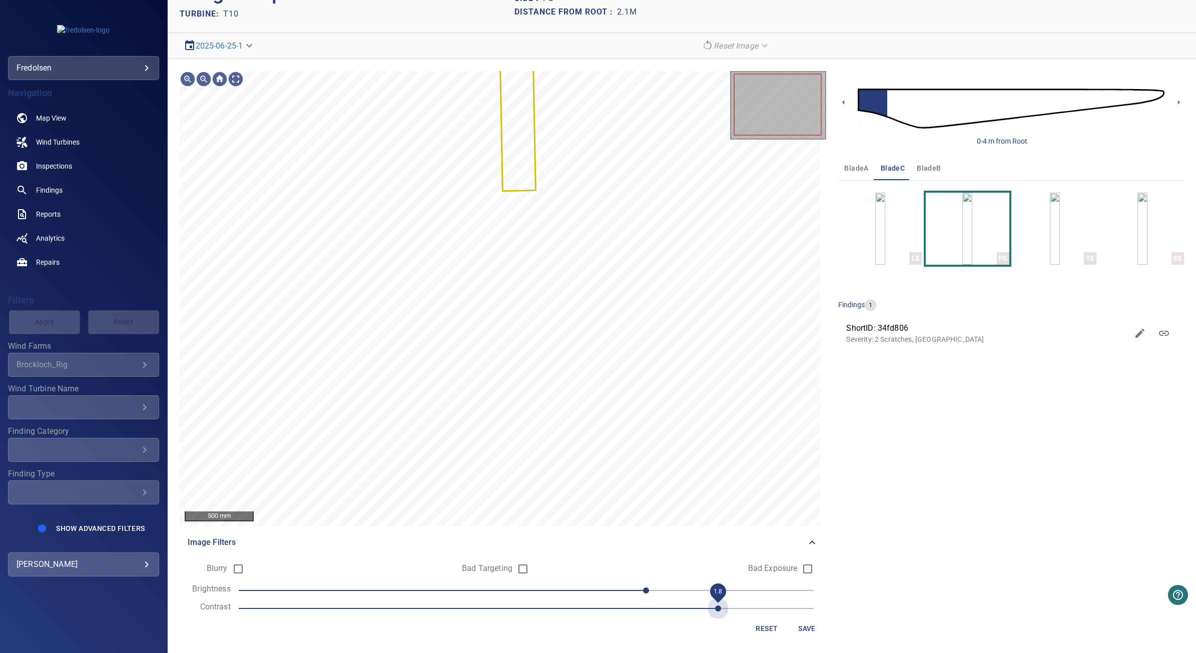
drag, startPoint x: 611, startPoint y: 637, endPoint x: 714, endPoint y: 647, distance: 103.1
click at [714, 647] on div "500 mm Image Filters Blurry Bad Targeting Bad Exposure Brightness 50 Contrast 1…" at bounding box center [682, 356] width 1028 height 595
drag, startPoint x: 639, startPoint y: 589, endPoint x: 198, endPoint y: 579, distance: 441.0
click at [198, 579] on form "Blurry Bad Targeting Bad Exposure Brightness -120 Contrast 1.8 Reset Save" at bounding box center [503, 598] width 631 height 80
click at [270, 587] on span "-120" at bounding box center [526, 590] width 575 height 14
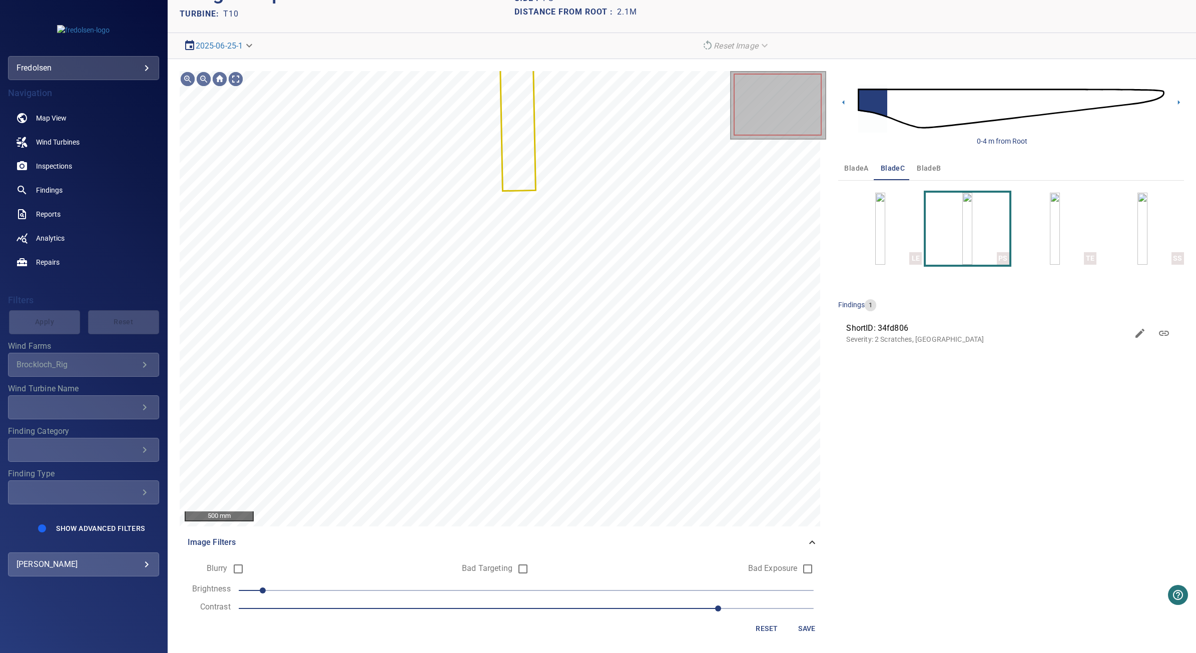
drag, startPoint x: 279, startPoint y: 591, endPoint x: 311, endPoint y: 595, distance: 32.8
click at [281, 590] on span "-110" at bounding box center [526, 590] width 575 height 14
click at [310, 596] on span "-100" at bounding box center [526, 590] width 575 height 14
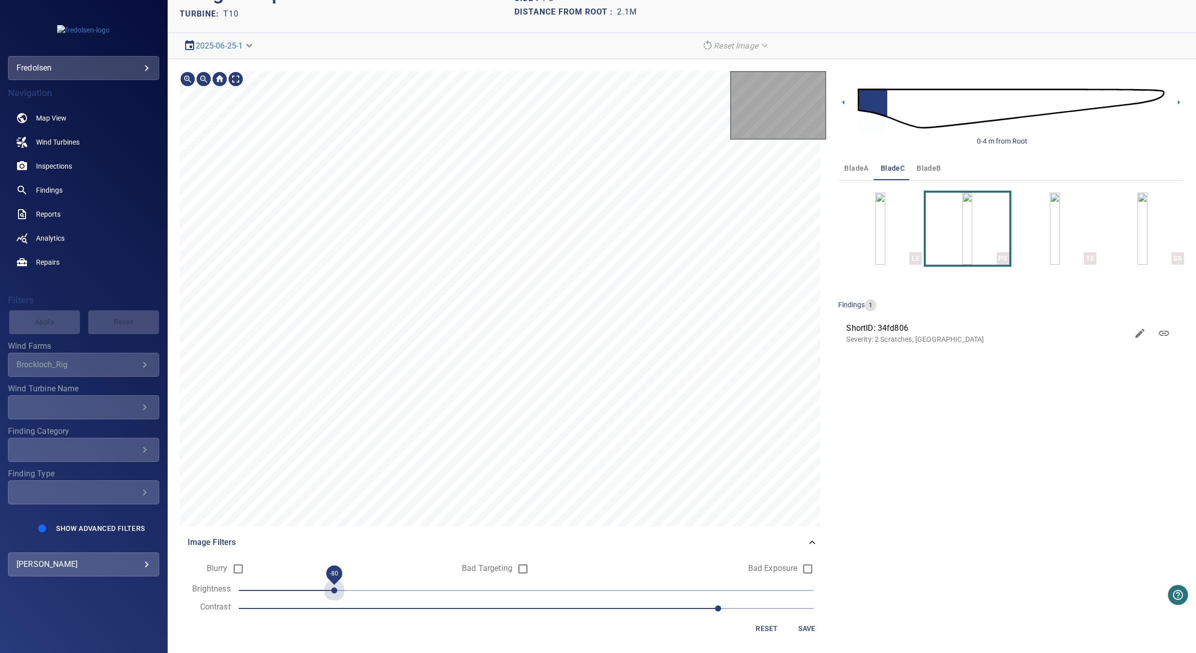
click at [322, 596] on span "-80" at bounding box center [526, 590] width 575 height 14
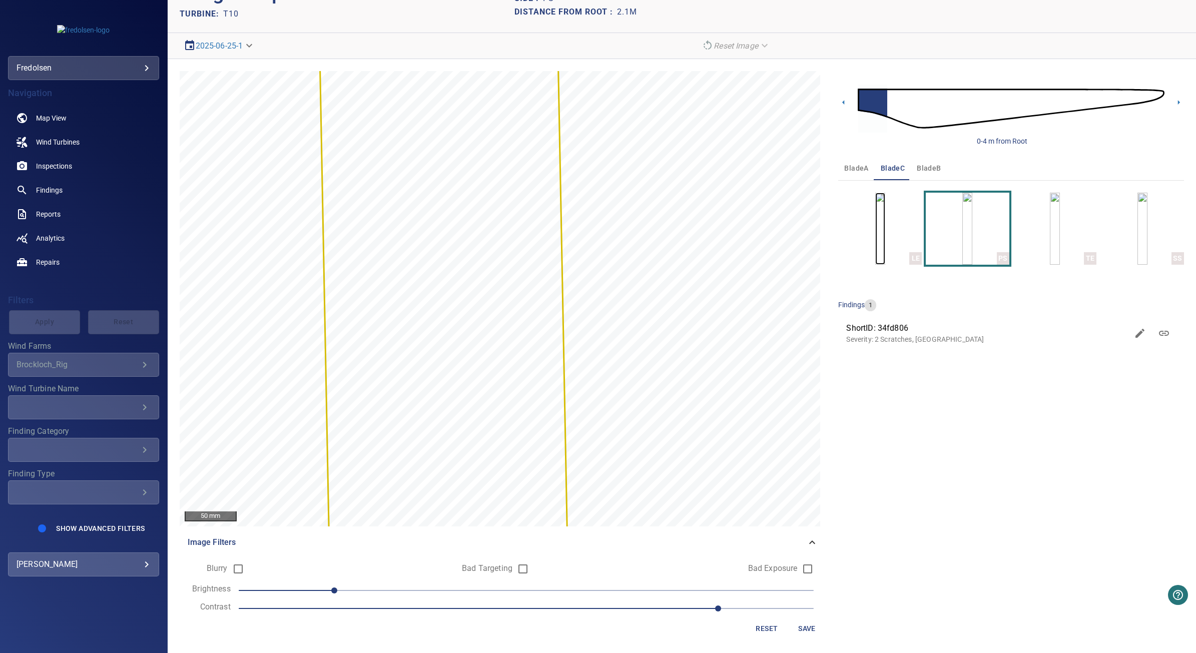
click at [885, 227] on img "button" at bounding box center [880, 229] width 10 height 72
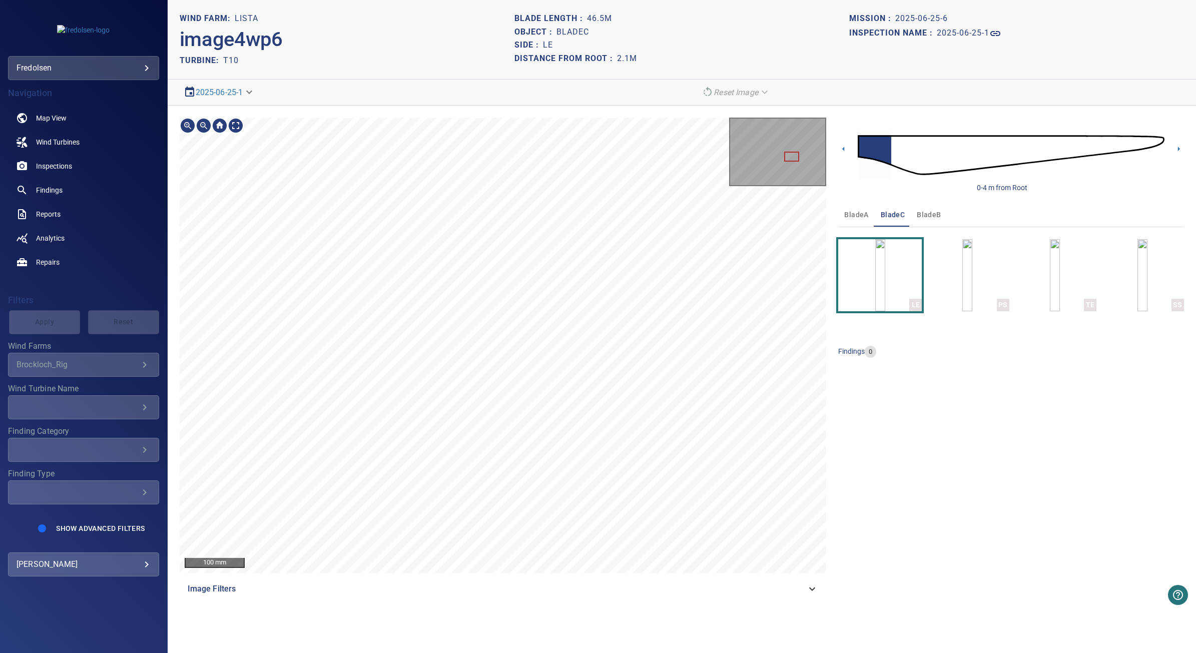
click at [543, 0] on html "**********" at bounding box center [598, 326] width 1196 height 653
click at [1181, 146] on icon at bounding box center [1179, 149] width 11 height 11
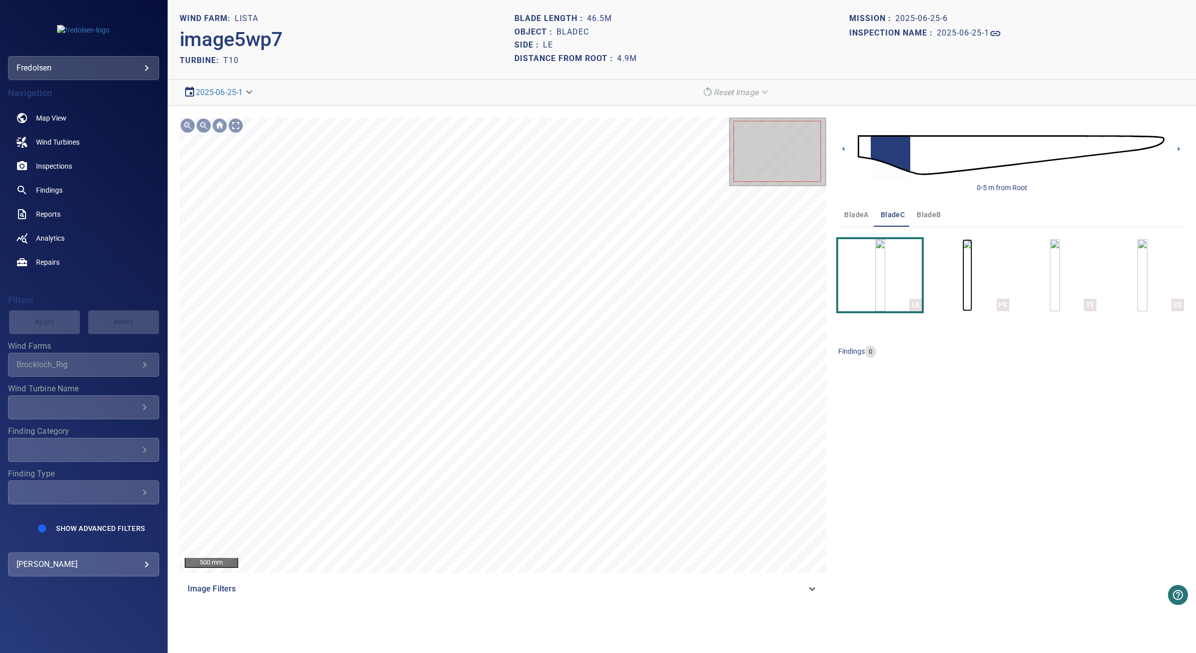
click at [972, 272] on img "button" at bounding box center [967, 275] width 10 height 72
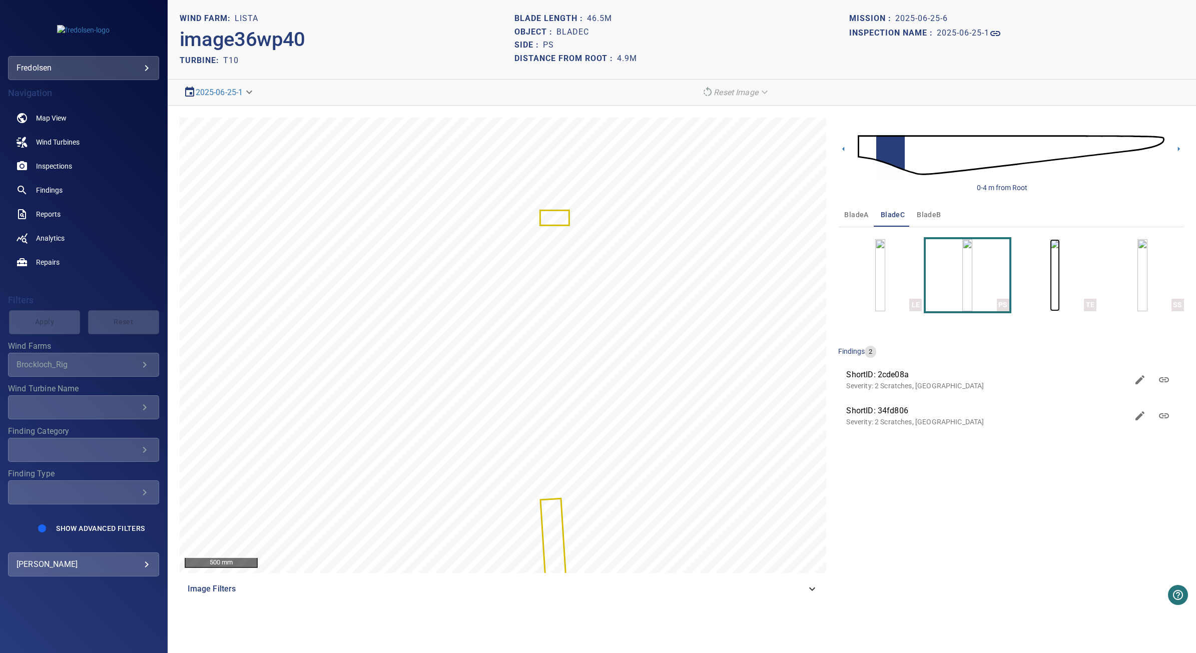
click at [1060, 286] on img "button" at bounding box center [1055, 275] width 10 height 72
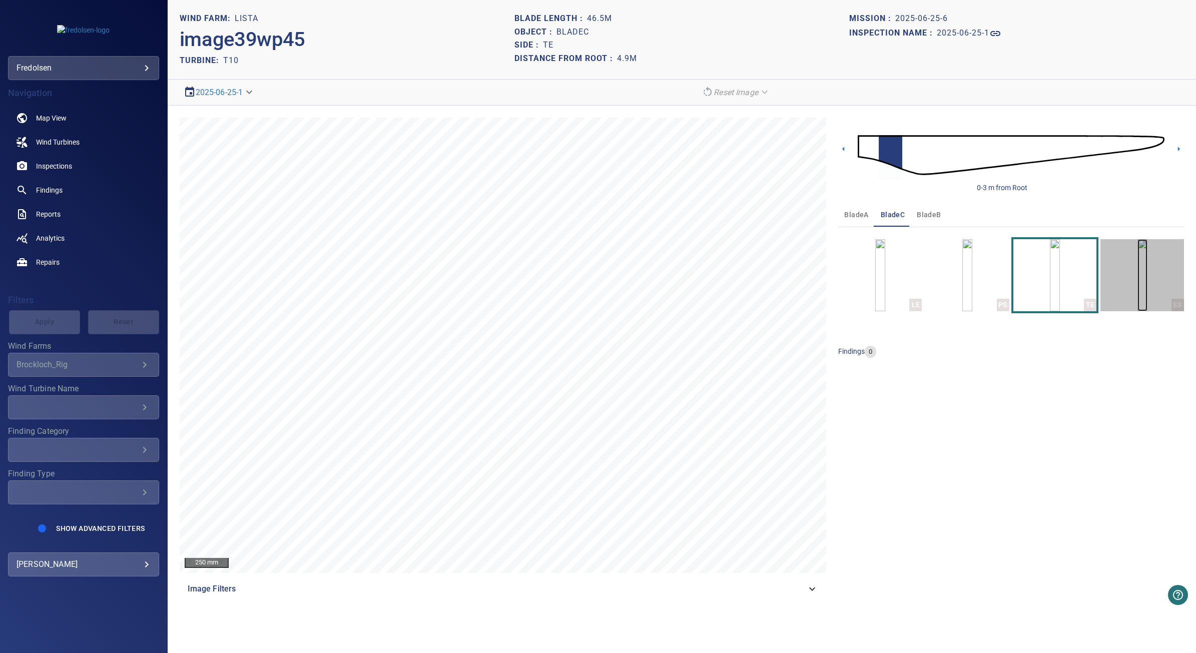
click at [1139, 263] on img "button" at bounding box center [1142, 275] width 10 height 72
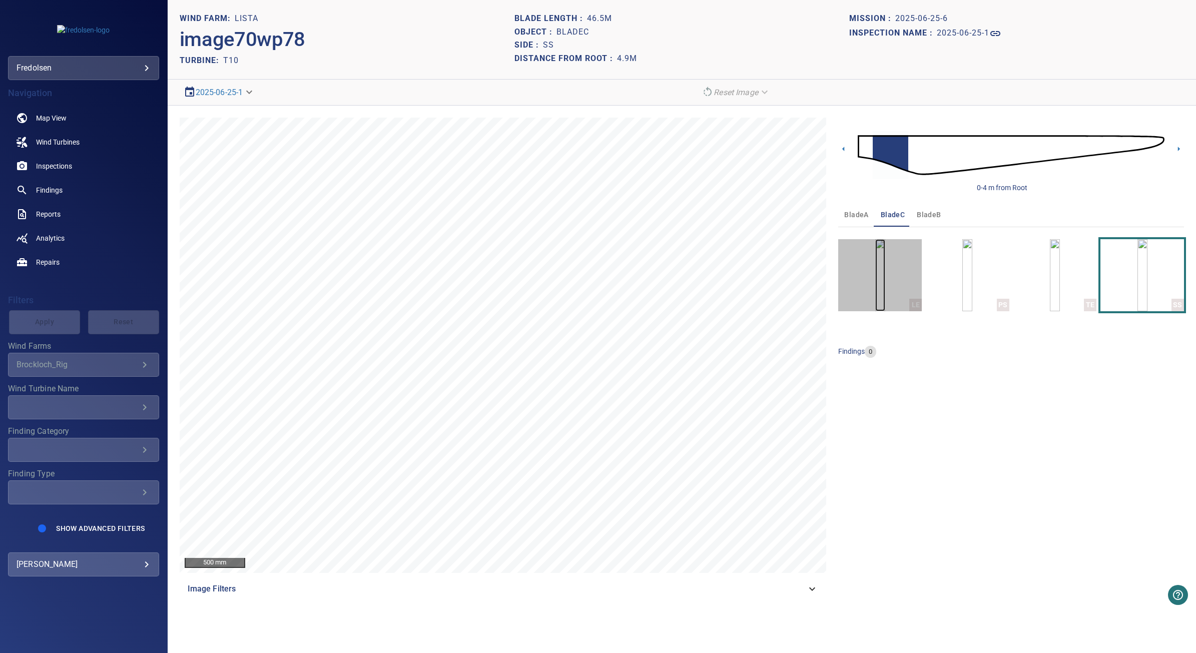
click at [875, 274] on img "button" at bounding box center [880, 275] width 10 height 72
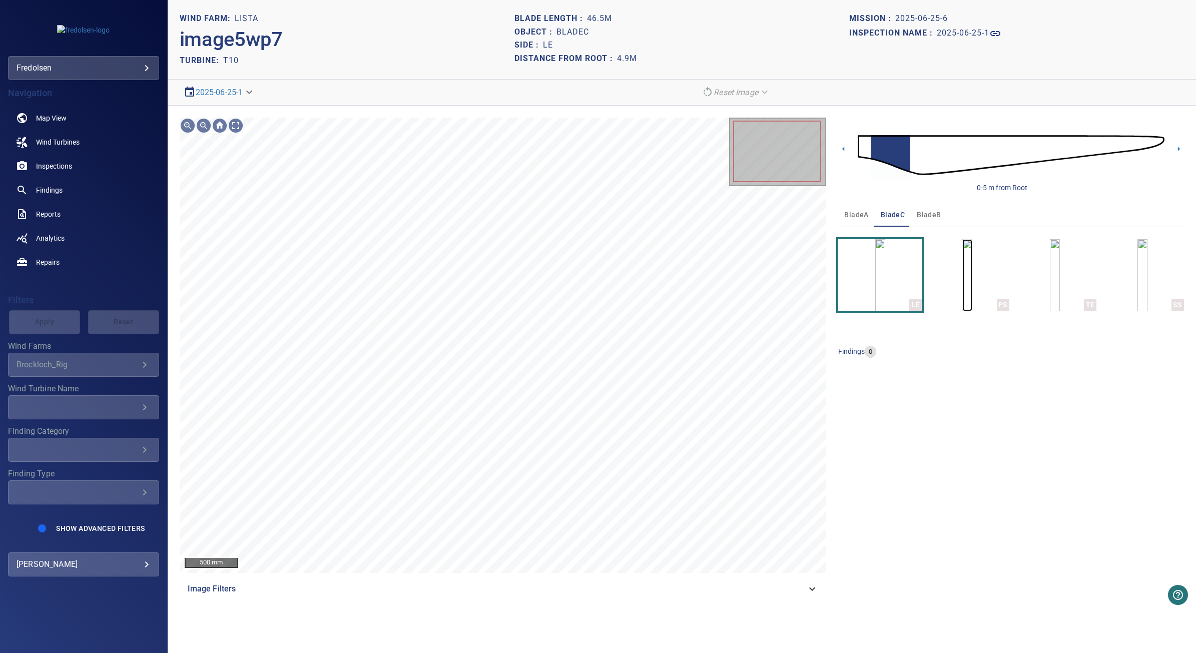
click at [972, 281] on img "button" at bounding box center [967, 275] width 10 height 72
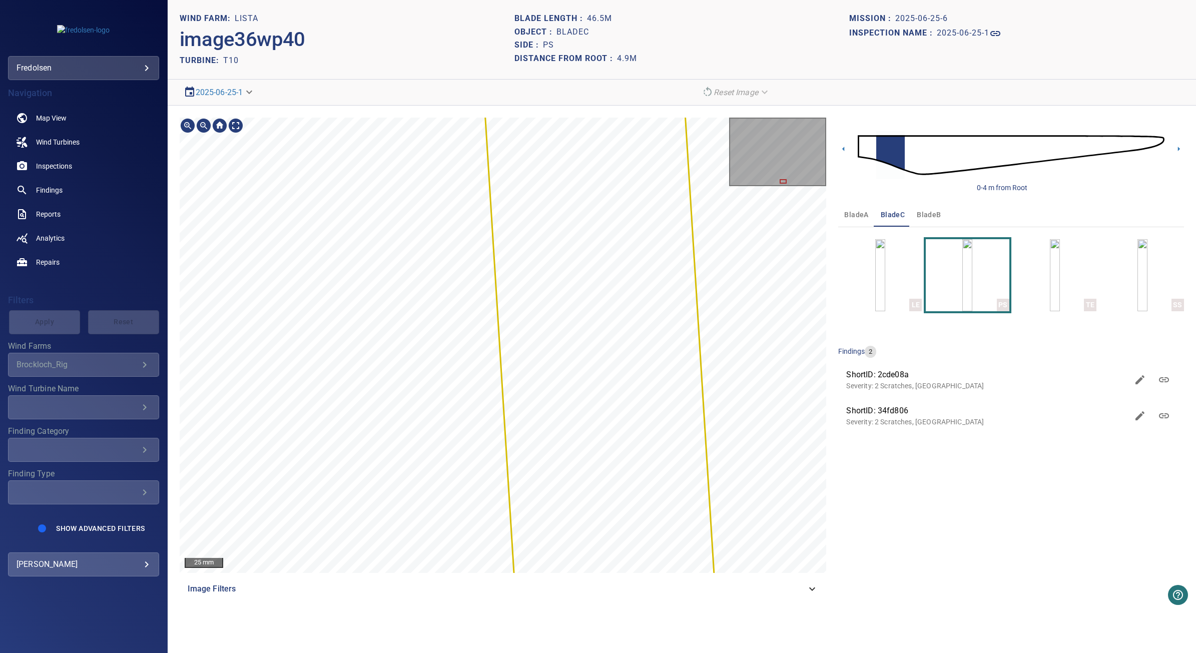
click at [239, 584] on span "Image Filters" at bounding box center [497, 589] width 619 height 12
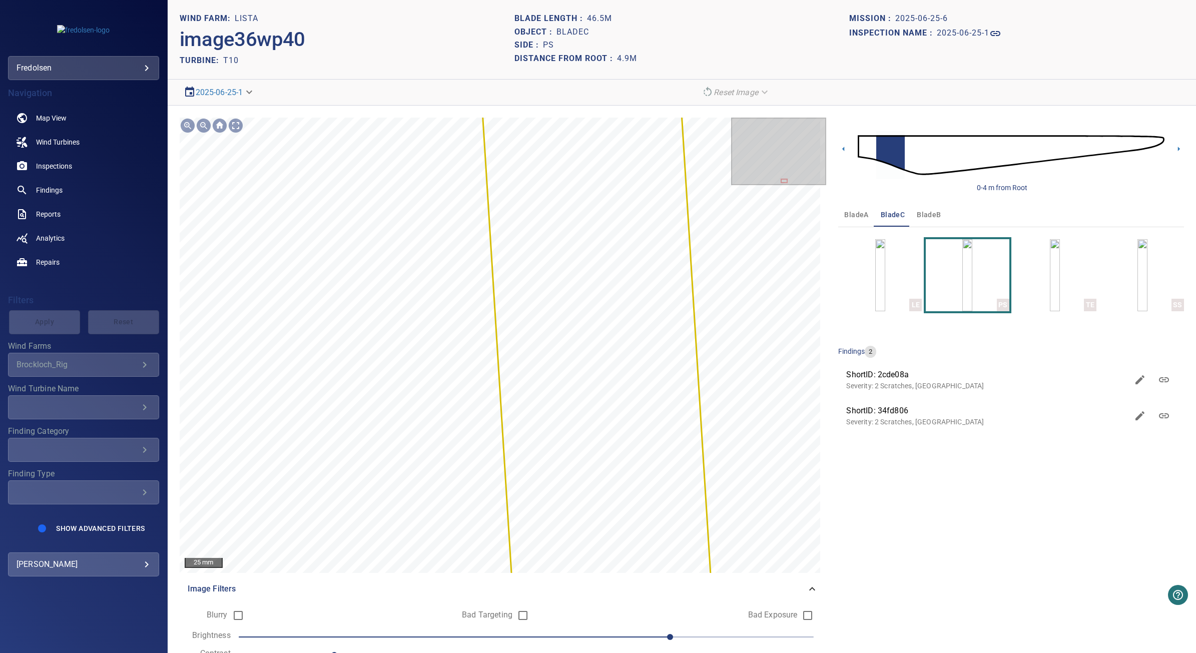
scroll to position [47, 0]
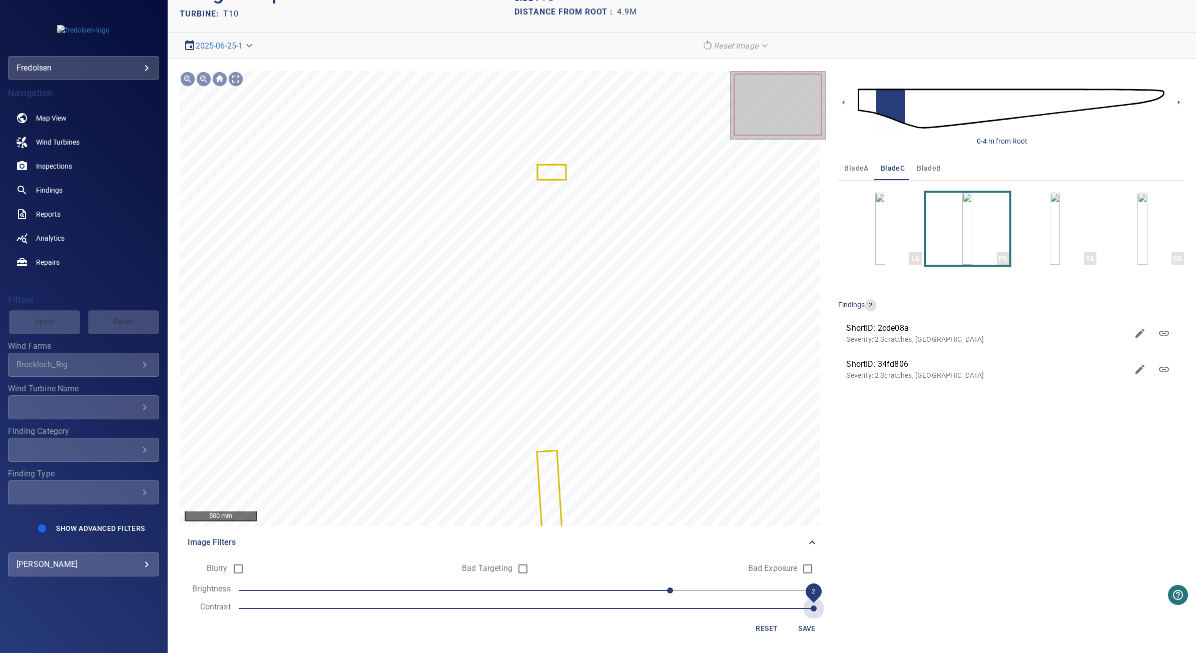
drag, startPoint x: 375, startPoint y: 614, endPoint x: 797, endPoint y: 609, distance: 421.4
click at [797, 609] on span "2" at bounding box center [526, 609] width 575 height 14
drag, startPoint x: 662, startPoint y: 591, endPoint x: 201, endPoint y: 616, distance: 461.0
click at [201, 616] on form "Blurry Bad Targeting Bad Exposure Brightness -120 Contrast 2 Reset Save" at bounding box center [503, 598] width 631 height 80
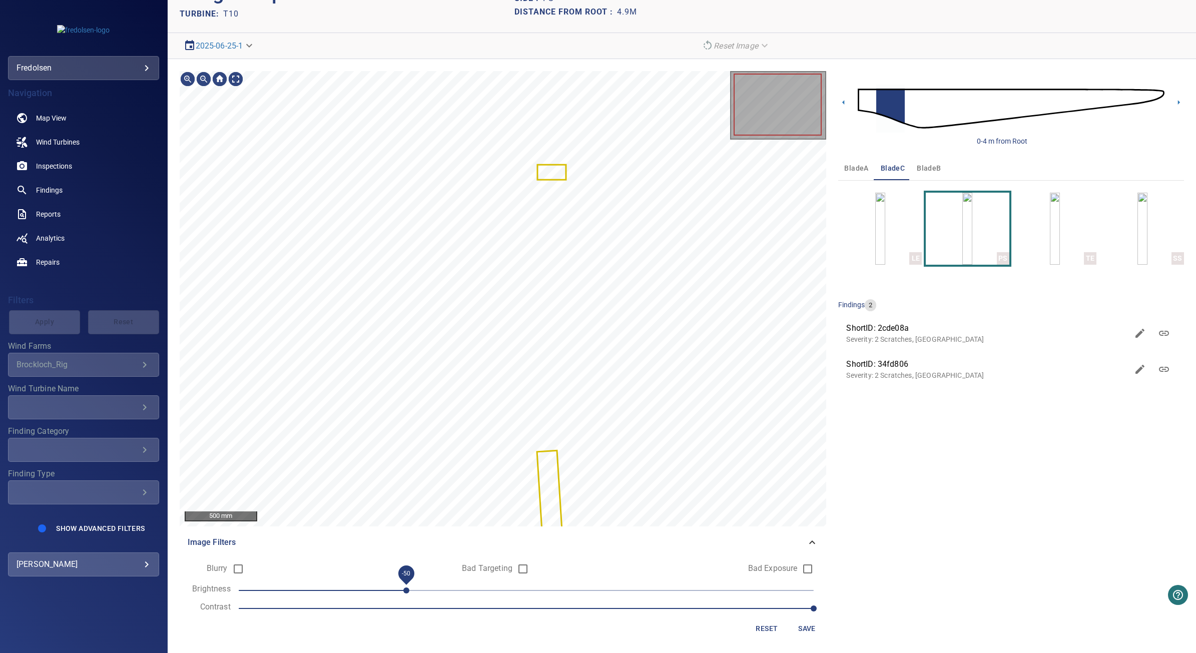
click at [396, 592] on span "-50" at bounding box center [526, 590] width 575 height 14
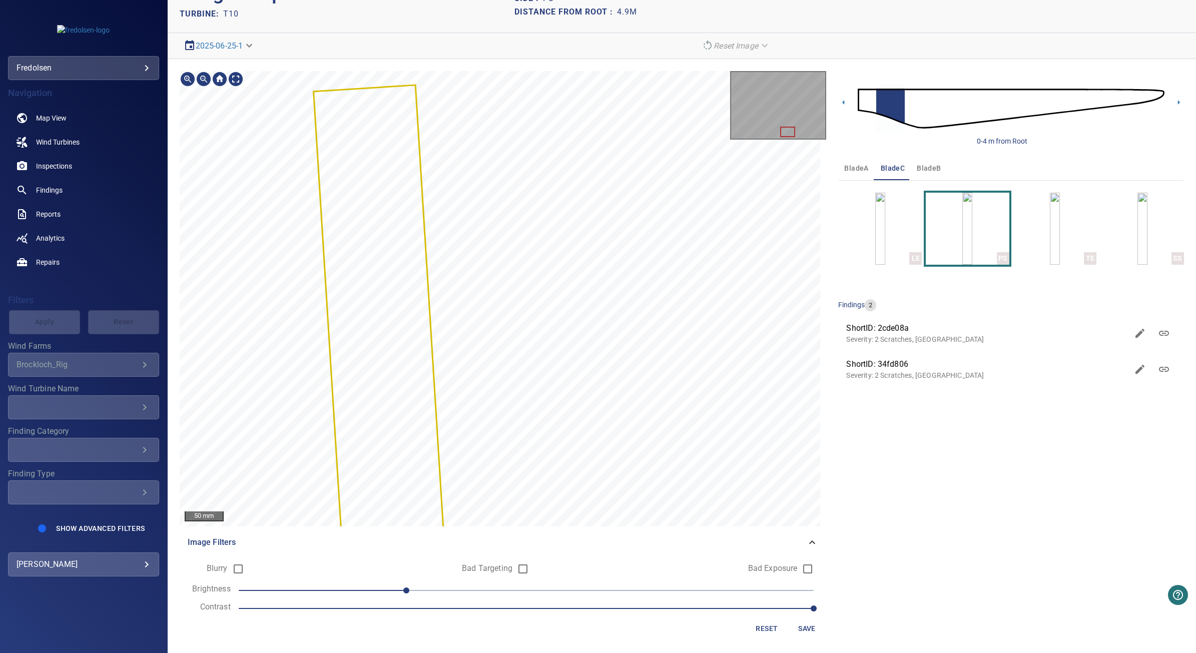
click at [664, 70] on div "50 mm Image Filters Blurry Bad Targeting Bad Exposure Brightness -50 Contrast 2…" at bounding box center [682, 356] width 1028 height 595
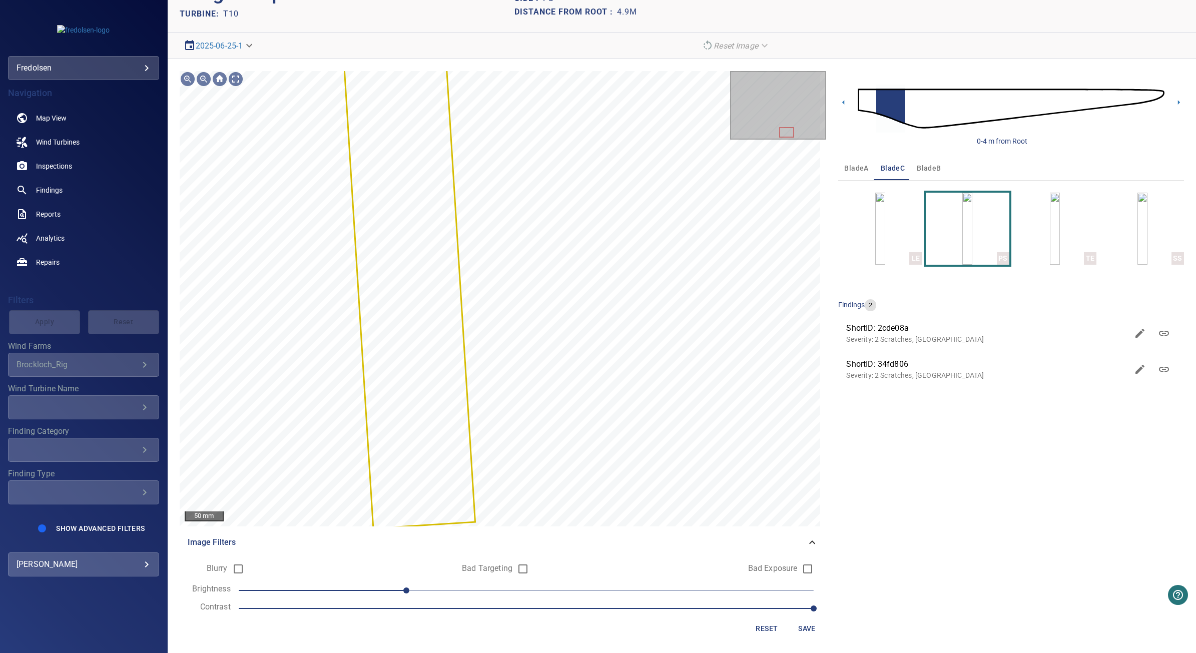
click at [366, 616] on form "Blurry Bad Targeting Bad Exposure Brightness -50 Contrast 2 Reset Save" at bounding box center [503, 598] width 631 height 80
click at [368, 613] on span "2" at bounding box center [526, 609] width 575 height 14
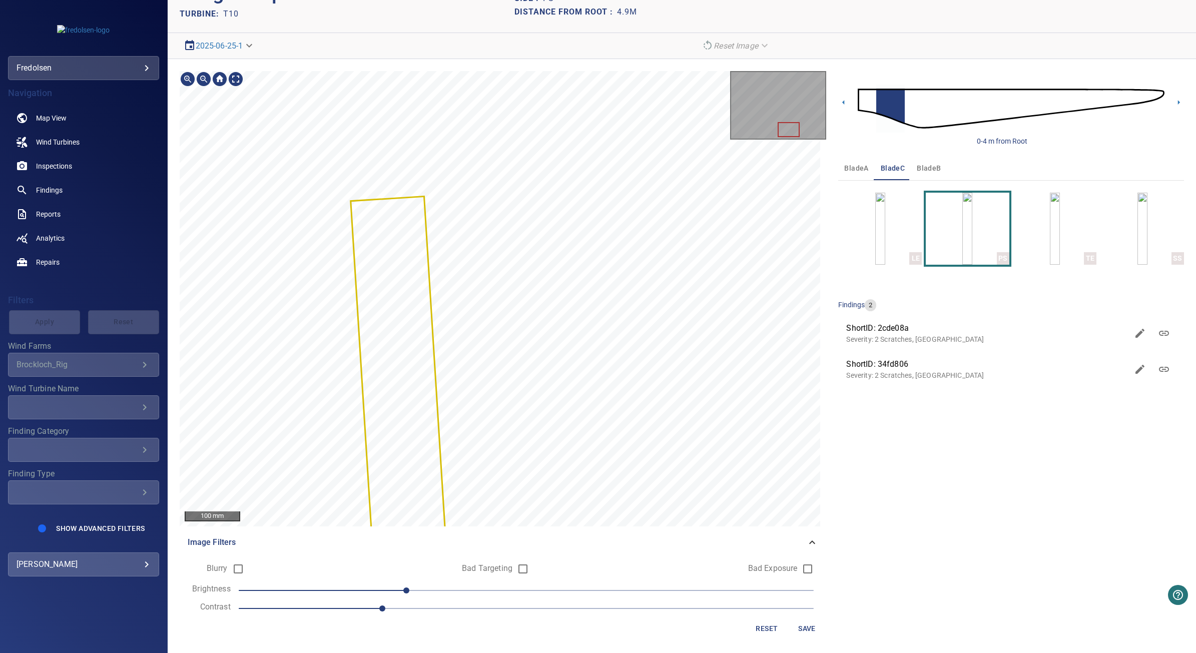
click at [545, 49] on section "**********" at bounding box center [682, 326] width 1028 height 653
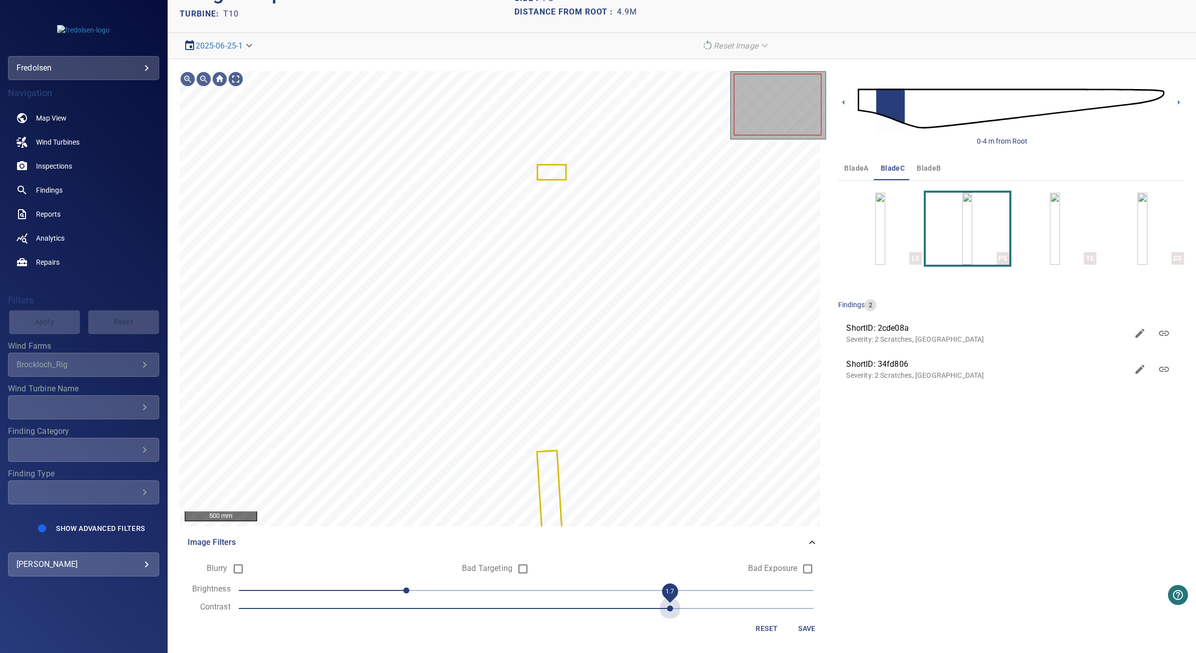
drag, startPoint x: 382, startPoint y: 609, endPoint x: 686, endPoint y: 621, distance: 304.0
click at [686, 621] on form "Blurry Bad Targeting Bad Exposure Brightness -50 Contrast 1.7 Reset Save" at bounding box center [503, 598] width 631 height 80
drag, startPoint x: 401, startPoint y: 588, endPoint x: 254, endPoint y: 594, distance: 147.2
click at [260, 594] on span "-110" at bounding box center [263, 591] width 6 height 6
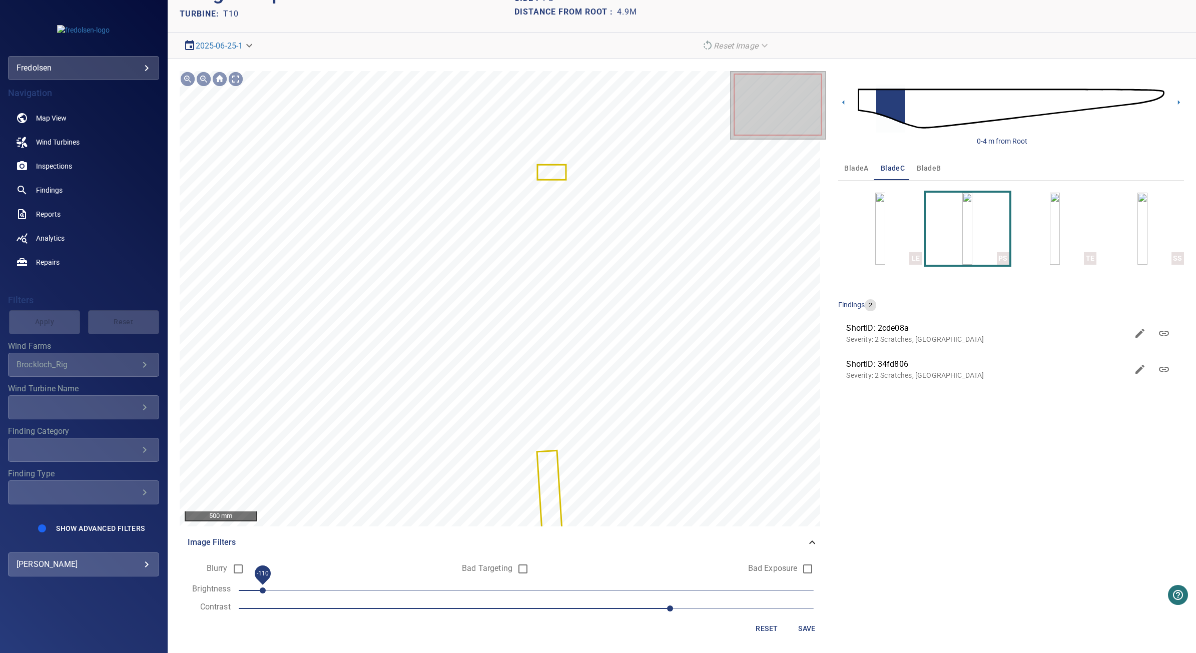
drag, startPoint x: 254, startPoint y: 594, endPoint x: 369, endPoint y: 610, distance: 116.2
click at [260, 593] on span "-110" at bounding box center [263, 591] width 6 height 6
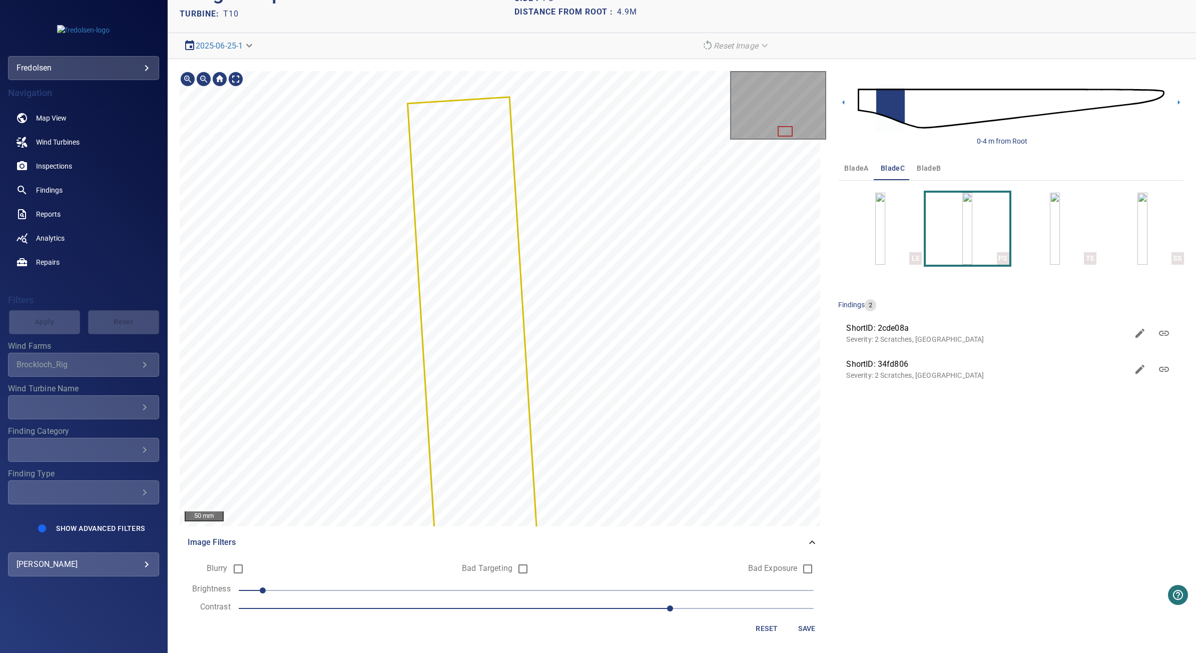
click at [554, 48] on section "**********" at bounding box center [682, 326] width 1028 height 653
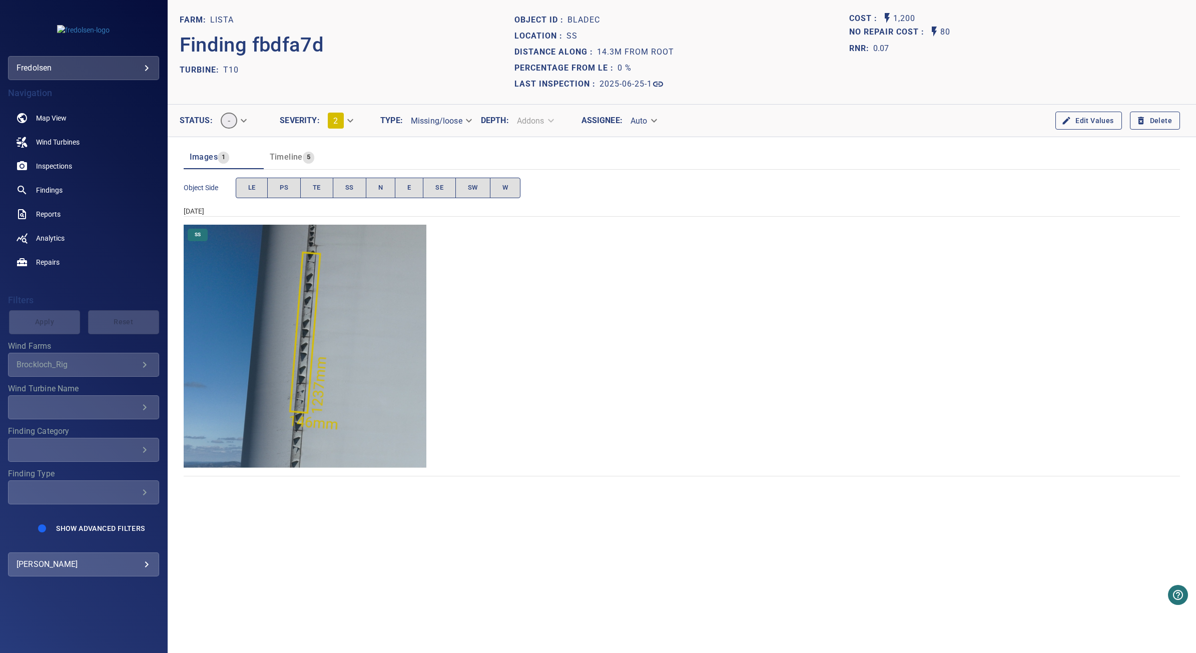
click at [245, 116] on body "**********" at bounding box center [598, 326] width 1196 height 653
click at [249, 138] on li "don't repair" at bounding box center [240, 139] width 56 height 18
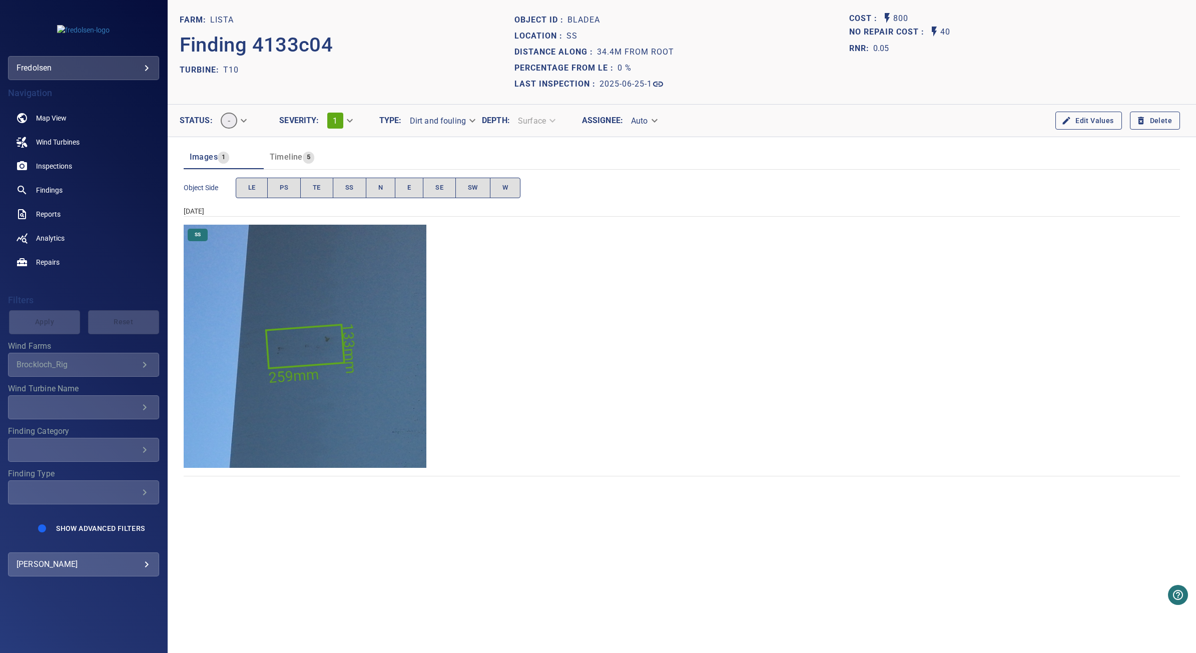
click at [393, 440] on img "Lista/T10/2025-06-25-1/2025-06-25-4/image59wp67.jpg" at bounding box center [305, 346] width 243 height 243
click at [395, 413] on img "Lista/T10/2025-06-25-1/2025-06-25-4/image59wp67.jpg" at bounding box center [305, 346] width 243 height 243
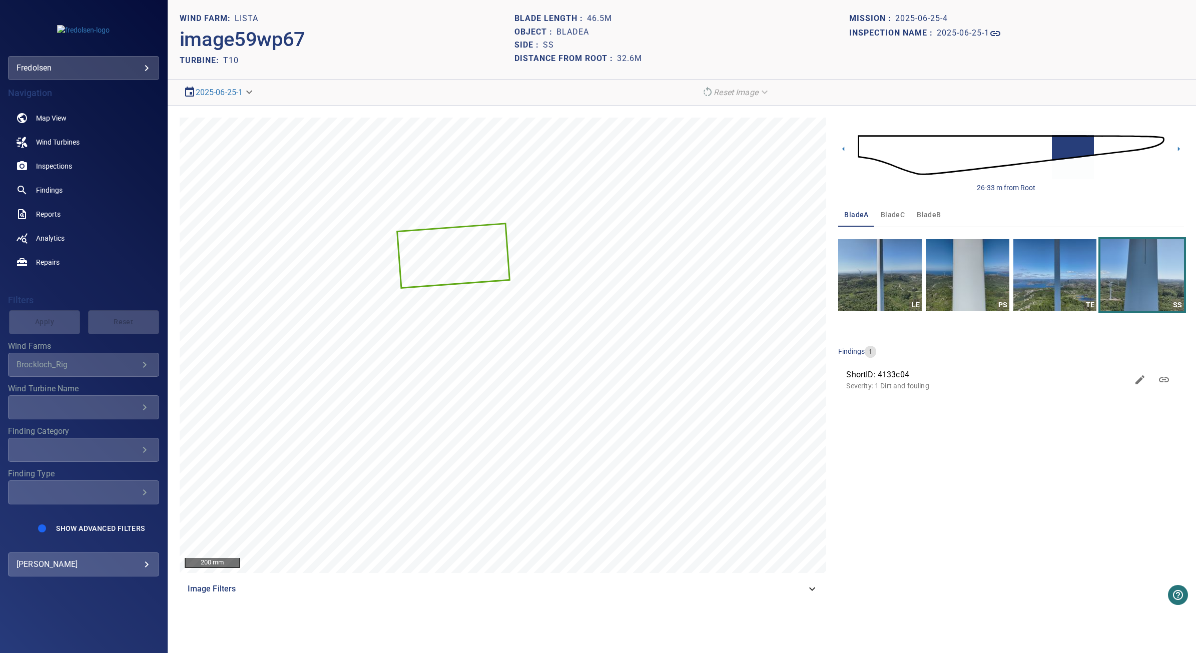
drag, startPoint x: 1047, startPoint y: 29, endPoint x: 1041, endPoint y: 26, distance: 7.0
click at [1047, 29] on div "Inspection name : 2025-06-25-1" at bounding box center [1016, 34] width 335 height 16
click at [250, 596] on div "Image Filters" at bounding box center [503, 589] width 647 height 24
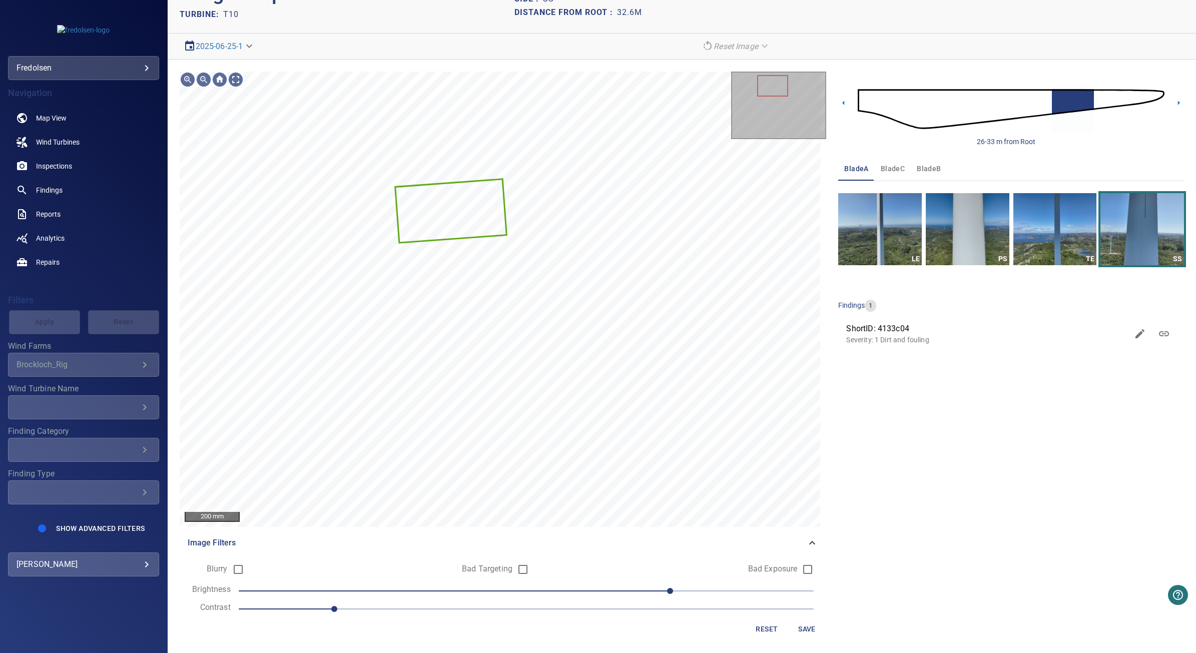
scroll to position [47, 0]
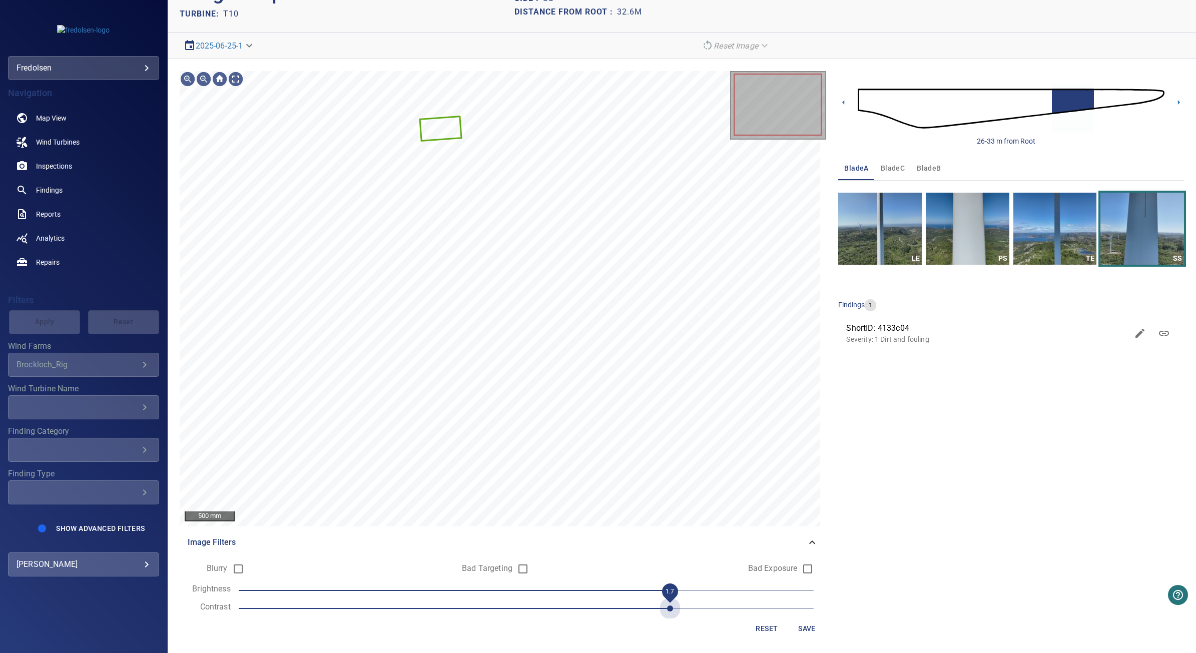
drag, startPoint x: 336, startPoint y: 612, endPoint x: 654, endPoint y: 611, distance: 317.8
click at [654, 611] on span "1.7" at bounding box center [526, 609] width 575 height 14
drag, startPoint x: 666, startPoint y: 591, endPoint x: 253, endPoint y: 597, distance: 412.4
click at [253, 597] on form "Blurry Bad Targeting Bad Exposure Brightness -110 Contrast 1.7 Reset Save" at bounding box center [503, 598] width 631 height 80
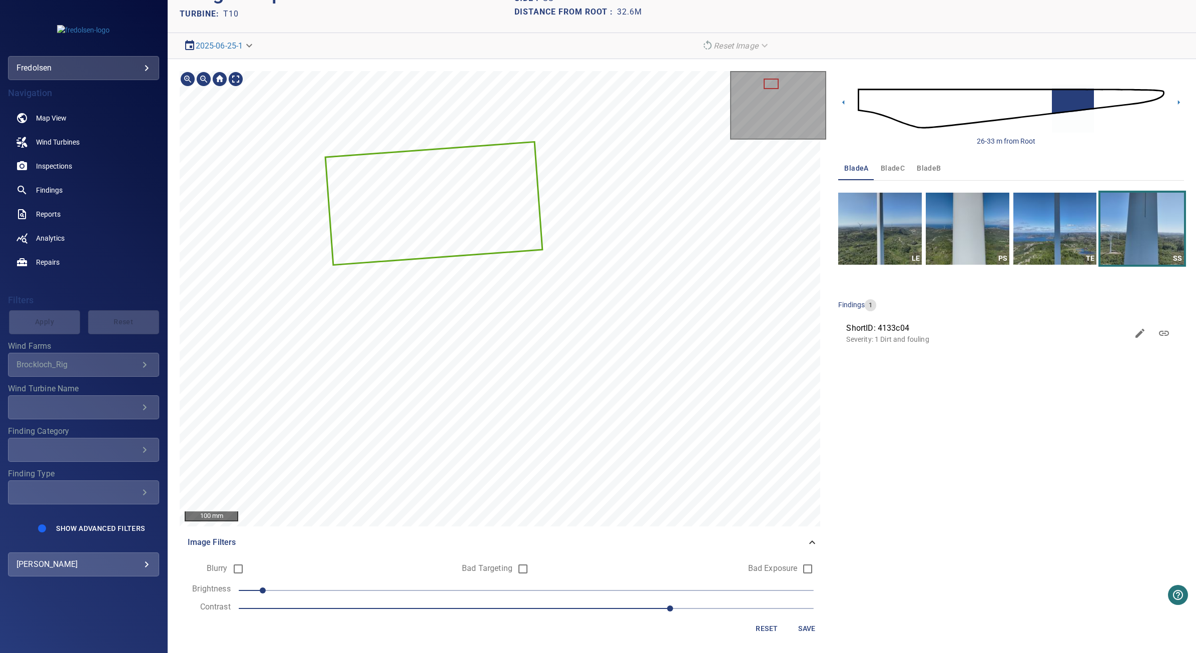
click at [298, 587] on span "-110" at bounding box center [526, 590] width 575 height 14
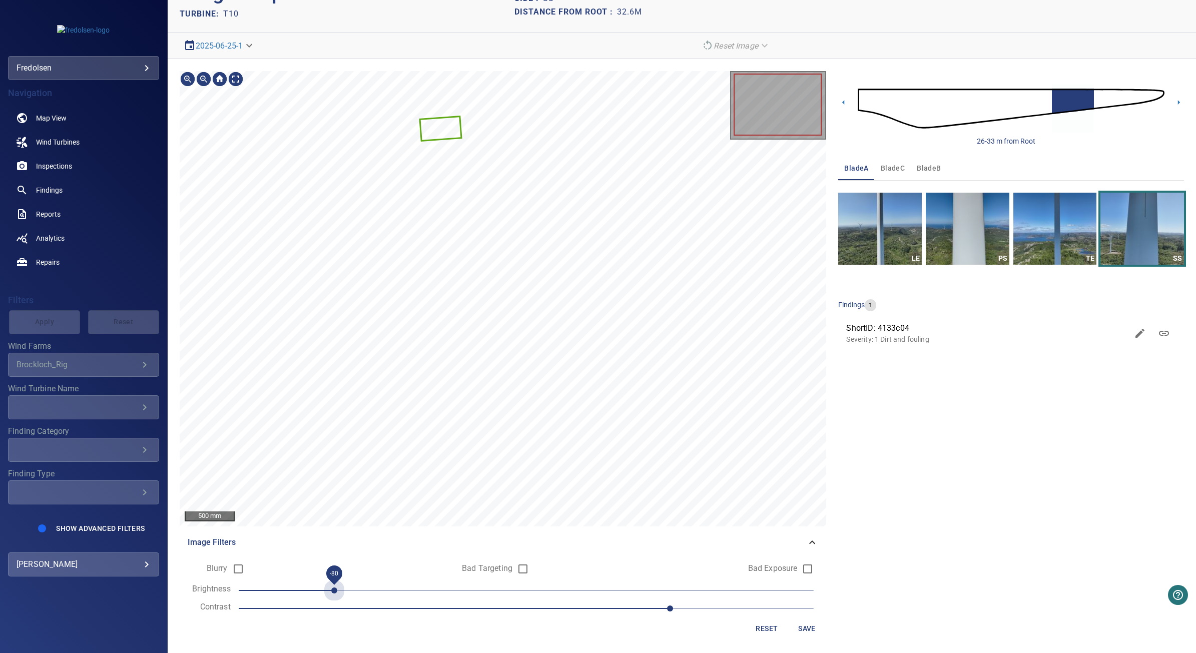
drag, startPoint x: 330, startPoint y: 591, endPoint x: 358, endPoint y: 533, distance: 64.0
click at [331, 591] on span "-80" at bounding box center [526, 590] width 575 height 14
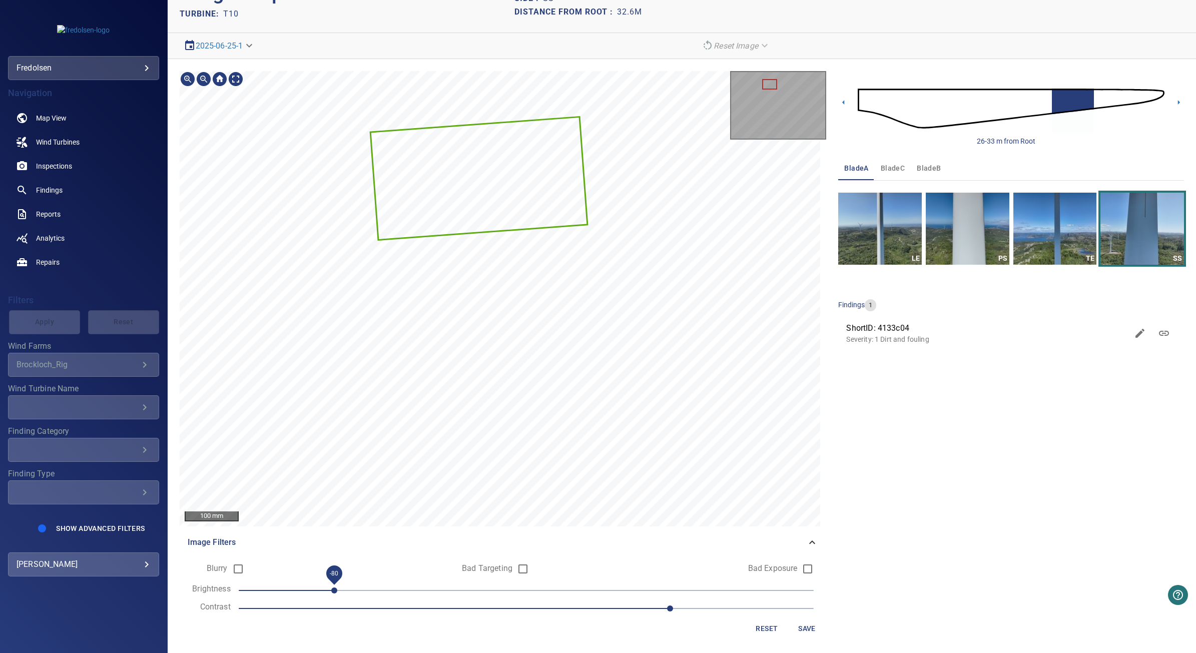
click at [426, 598] on form "Blurry Bad Targeting Bad Exposure Brightness -80 Contrast 1.7 Reset Save" at bounding box center [503, 598] width 631 height 80
click at [433, 591] on span "-80" at bounding box center [526, 590] width 575 height 14
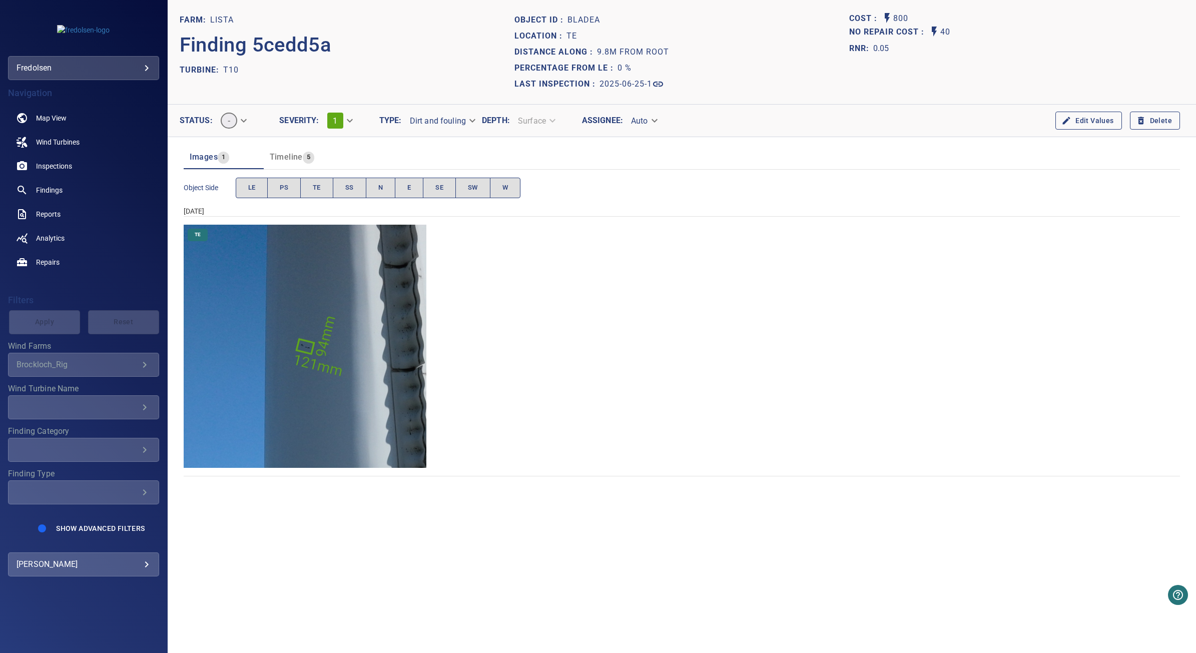
click at [369, 425] on img "Lista/T10/2025-06-25-1/2025-06-25-4/image39wp45.jpg" at bounding box center [305, 346] width 243 height 243
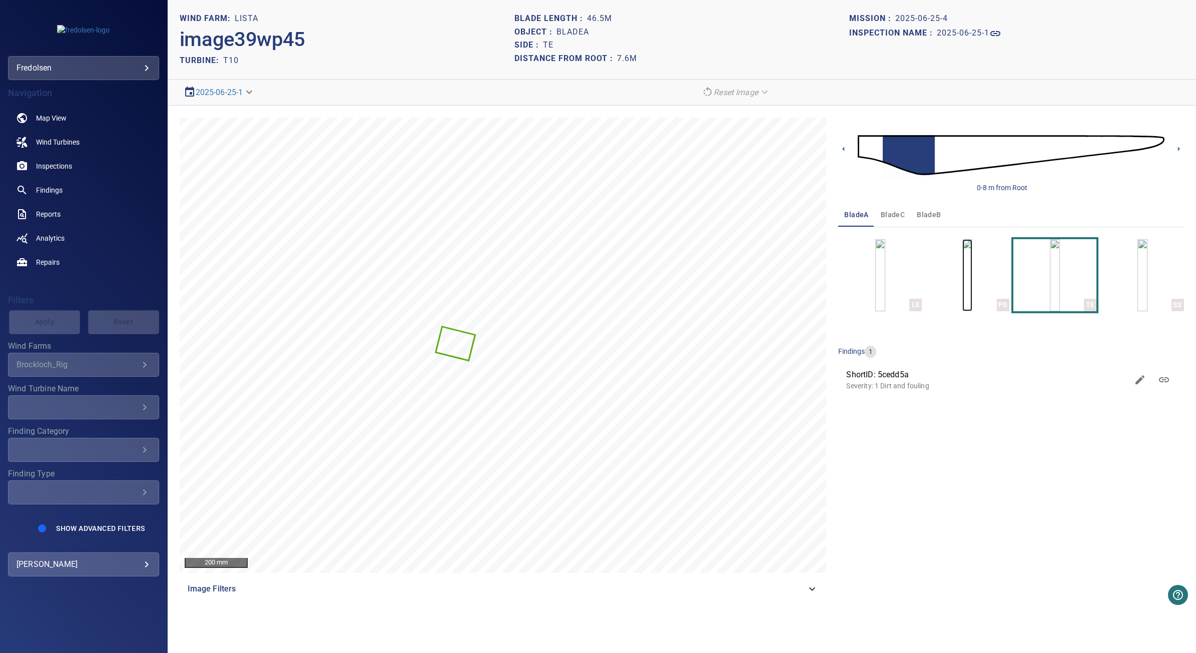
click at [969, 287] on img "button" at bounding box center [967, 275] width 10 height 72
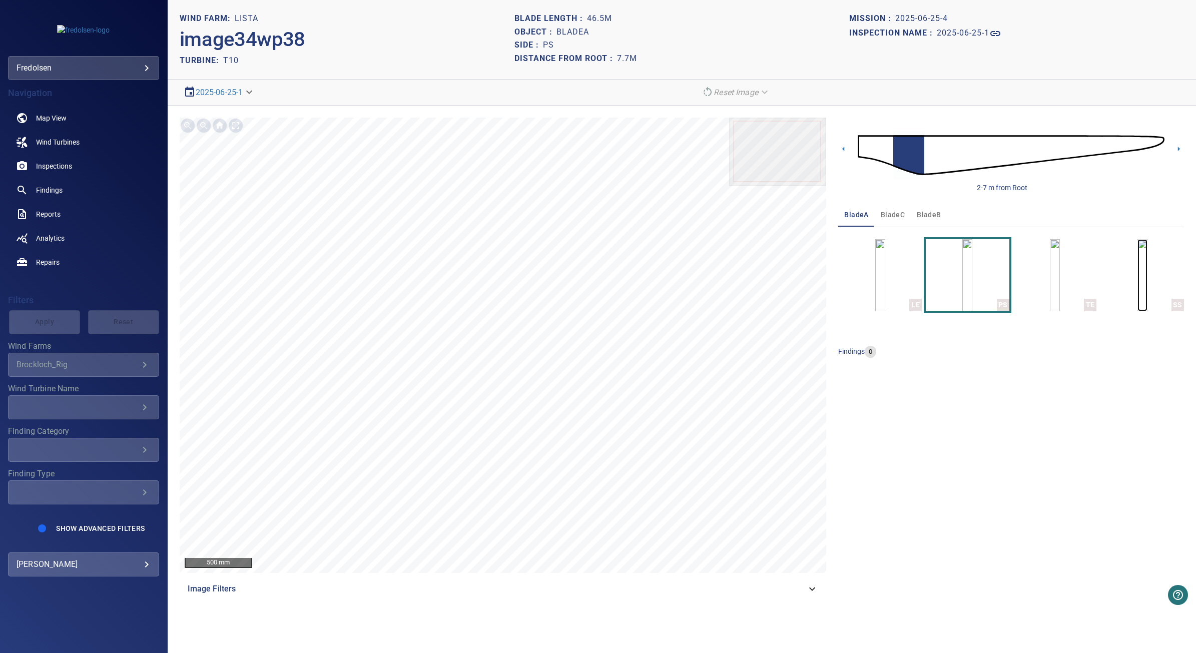
click at [1137, 272] on img "button" at bounding box center [1142, 275] width 10 height 72
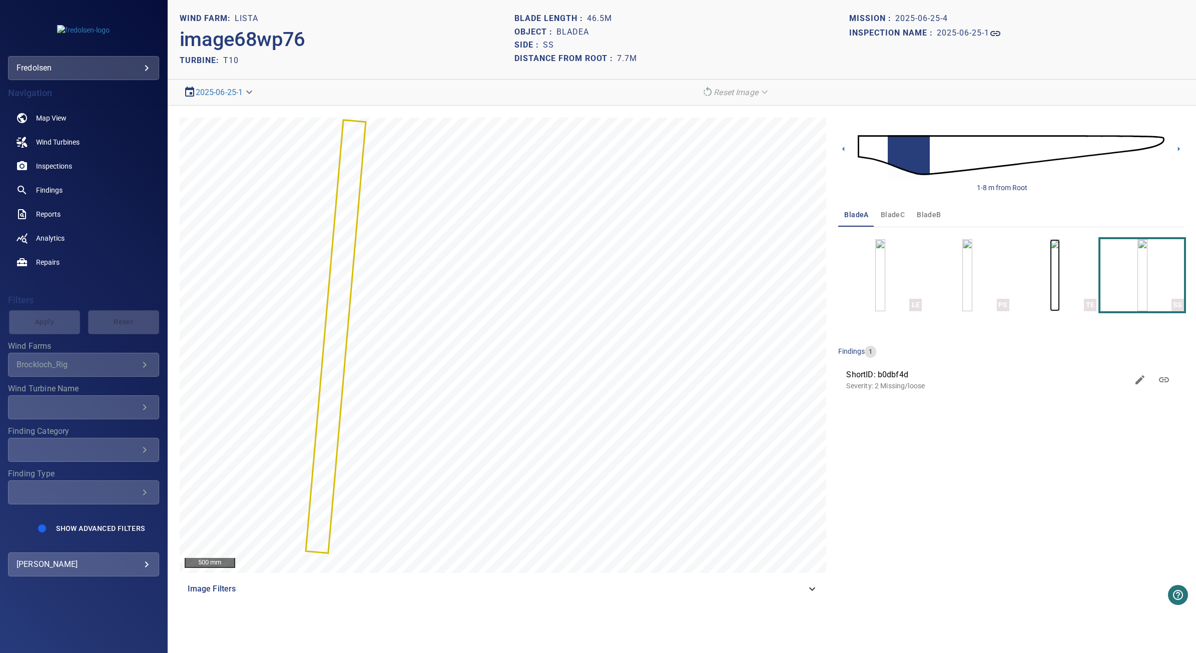
click at [1050, 273] on img "button" at bounding box center [1055, 275] width 10 height 72
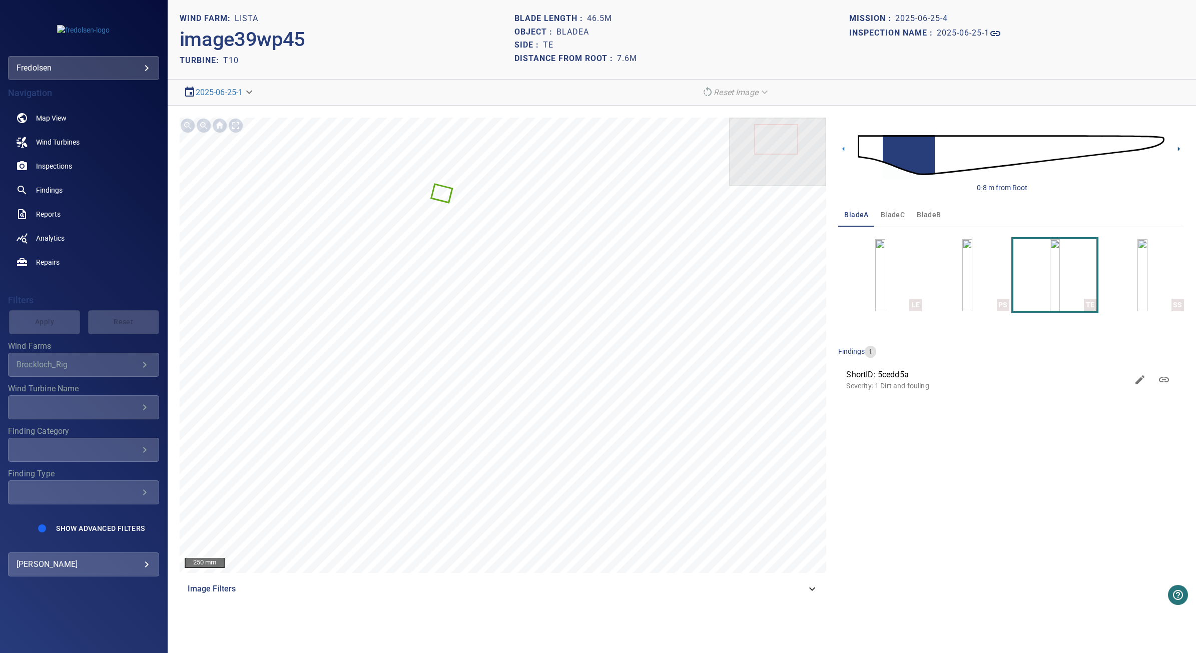
click at [1176, 147] on icon at bounding box center [1179, 149] width 11 height 11
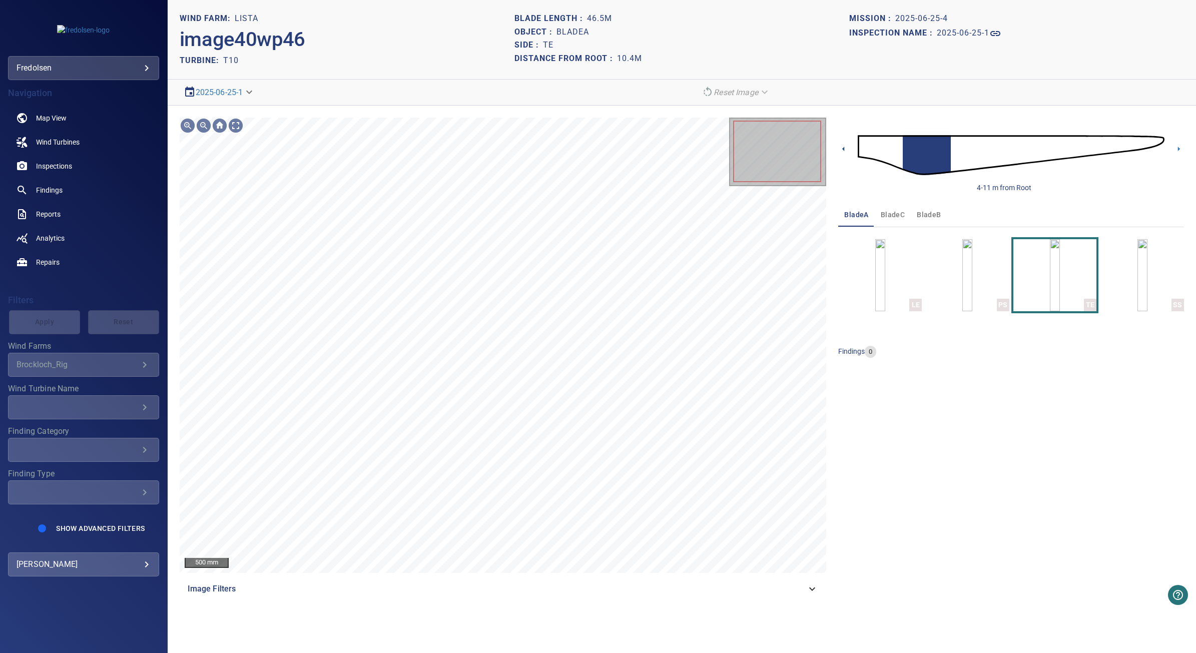
click at [841, 151] on icon at bounding box center [843, 149] width 11 height 11
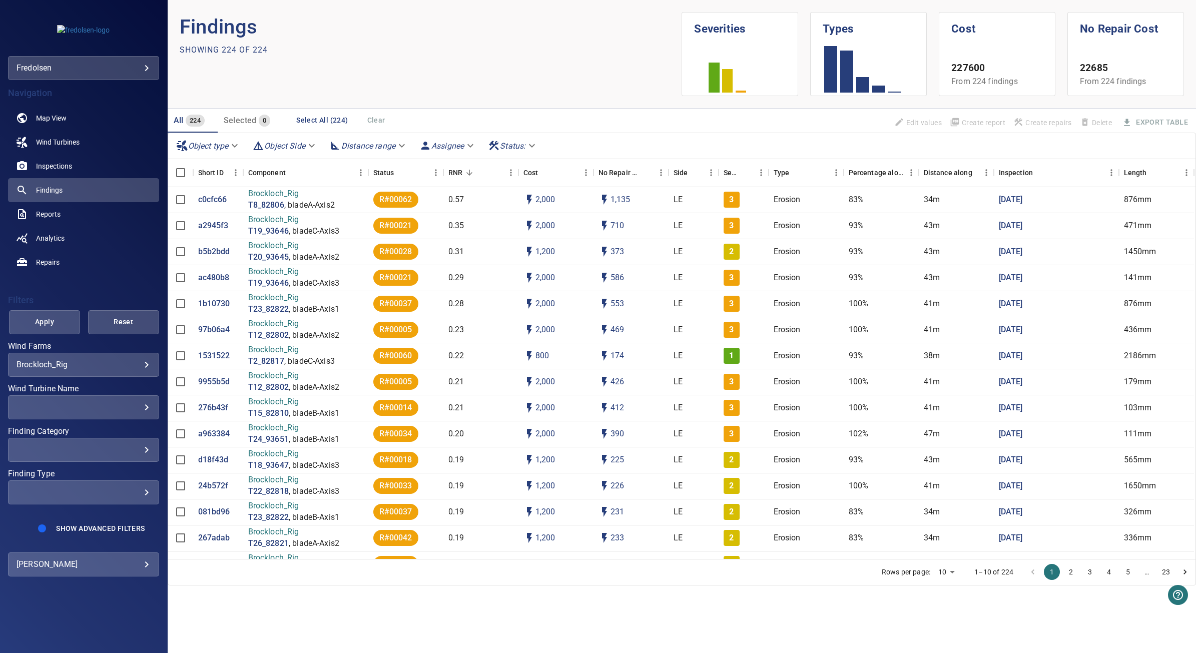
click at [229, 144] on body "**********" at bounding box center [598, 326] width 1196 height 653
click at [141, 364] on div at bounding box center [598, 326] width 1196 height 653
